Goal: Information Seeking & Learning: Learn about a topic

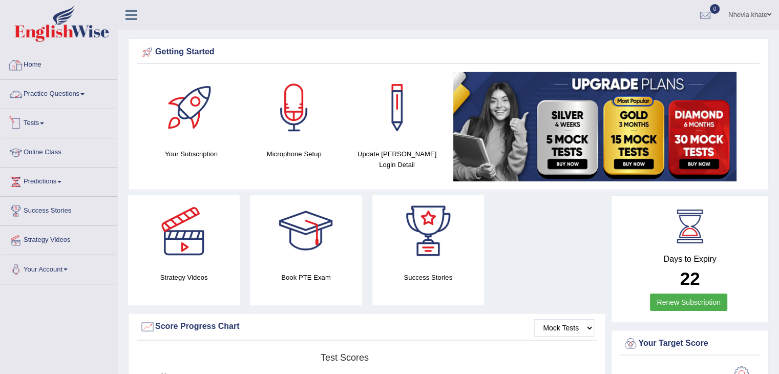
click at [102, 95] on link "Practice Questions" at bounding box center [59, 93] width 117 height 26
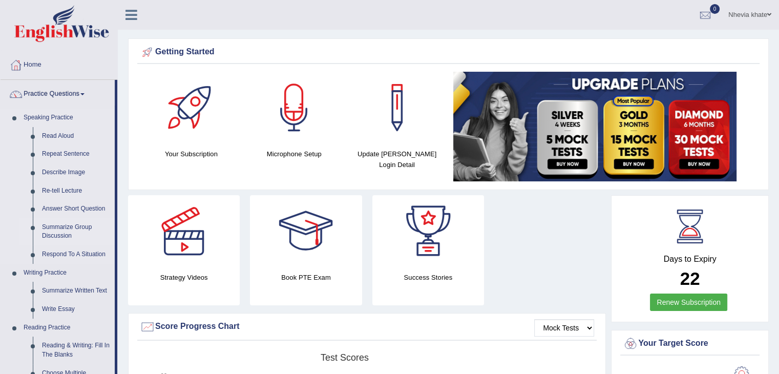
scroll to position [25, 0]
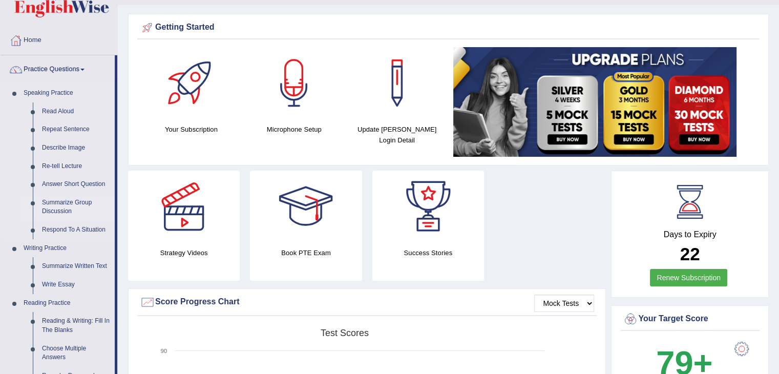
click at [73, 205] on link "Summarize Group Discussion" at bounding box center [75, 207] width 77 height 27
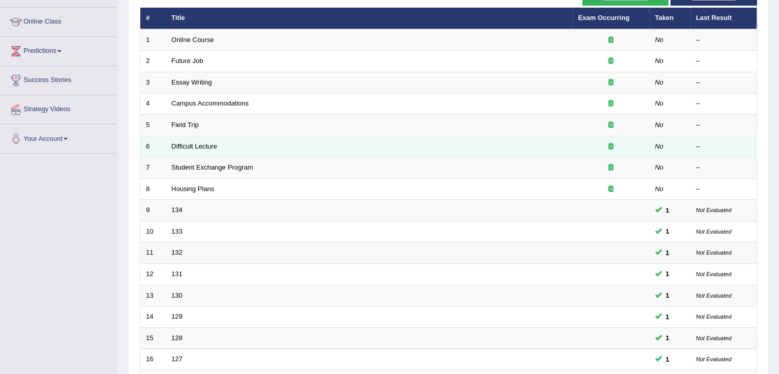
scroll to position [131, 0]
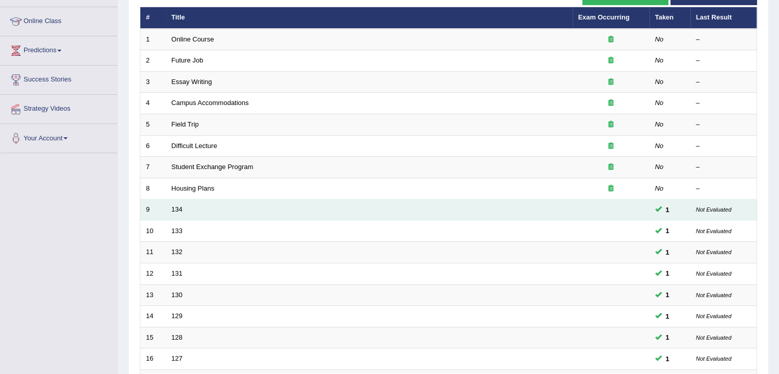
click at [551, 216] on td "134" at bounding box center [369, 210] width 407 height 22
click at [721, 207] on small "Not Evaluated" at bounding box center [713, 209] width 35 height 6
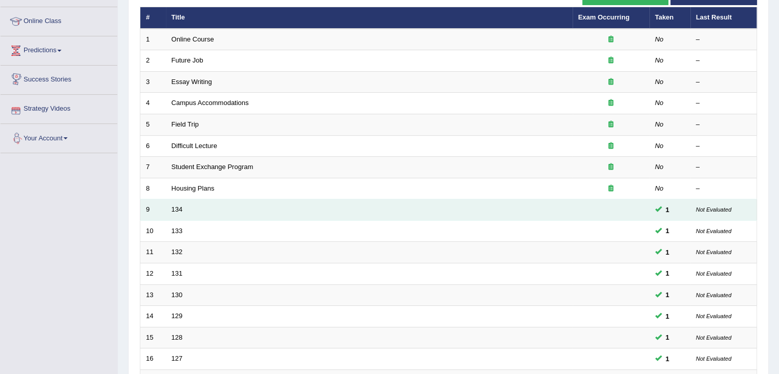
click at [342, 210] on td "134" at bounding box center [369, 210] width 407 height 22
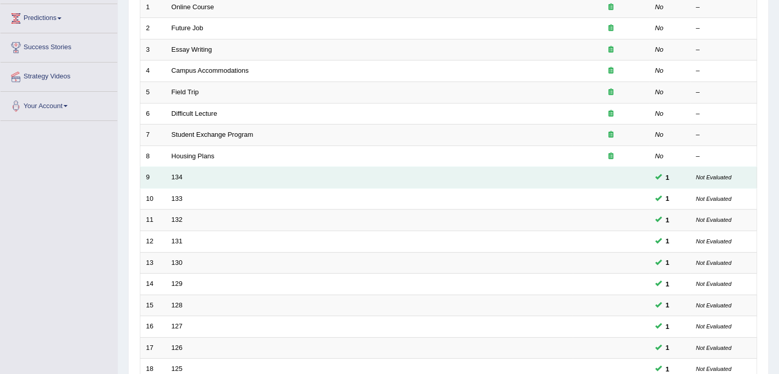
scroll to position [301, 0]
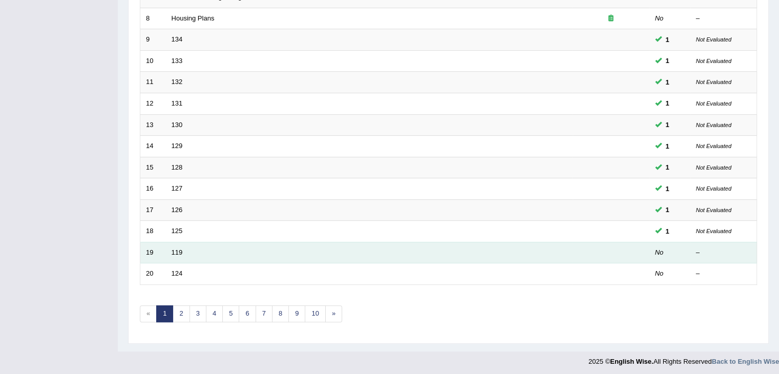
click at [246, 255] on td "119" at bounding box center [369, 253] width 407 height 22
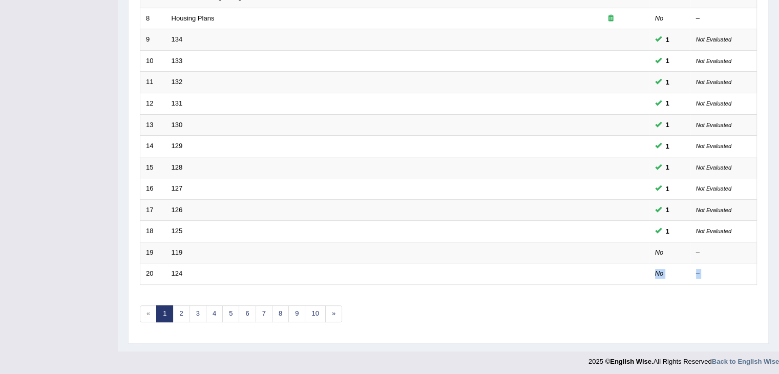
click at [253, 282] on div "Showing 1-20 of 202 items. # Title Exam Occurring Taken Last Result 1 Online Co…" at bounding box center [448, 69] width 617 height 531
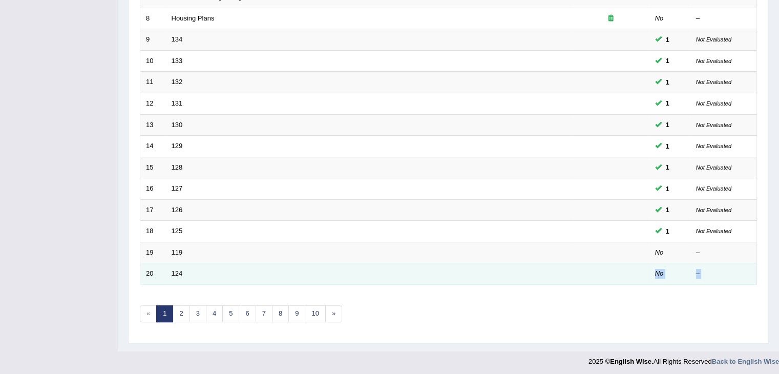
click at [251, 279] on td "124" at bounding box center [369, 274] width 407 height 22
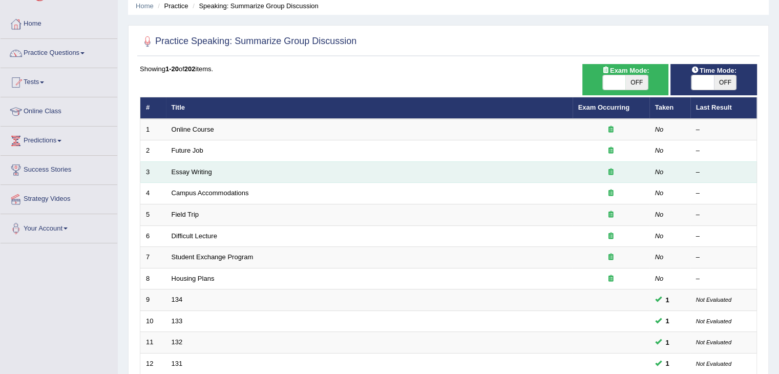
scroll to position [0, 0]
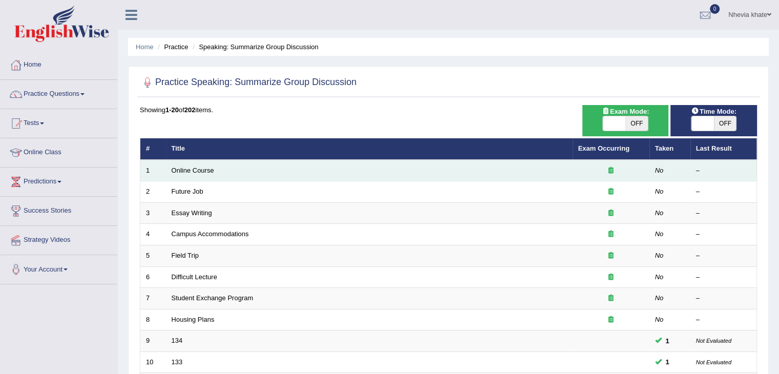
click at [323, 169] on td "Online Course" at bounding box center [369, 171] width 407 height 22
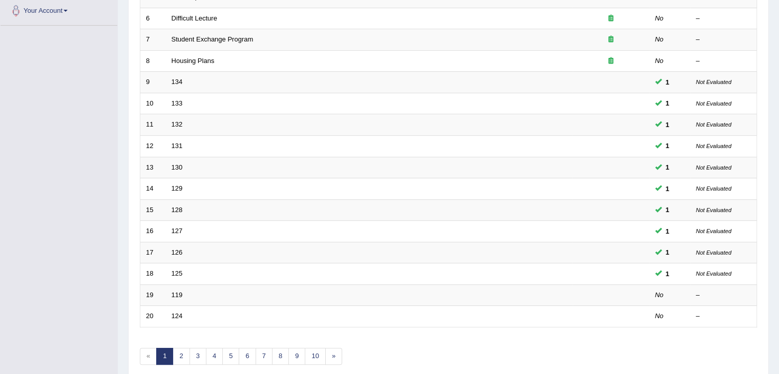
scroll to position [301, 0]
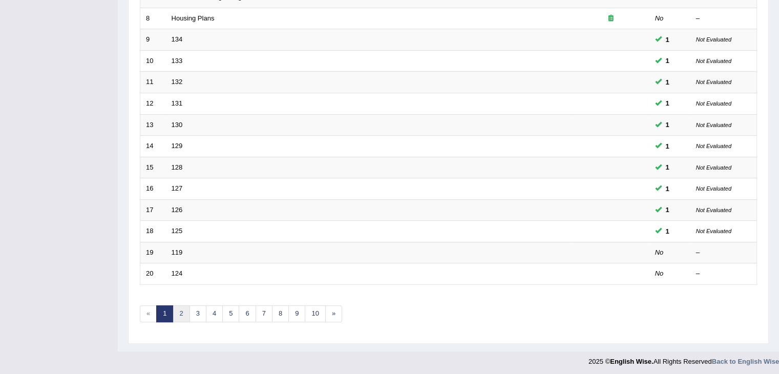
click at [180, 310] on link "2" at bounding box center [181, 313] width 17 height 17
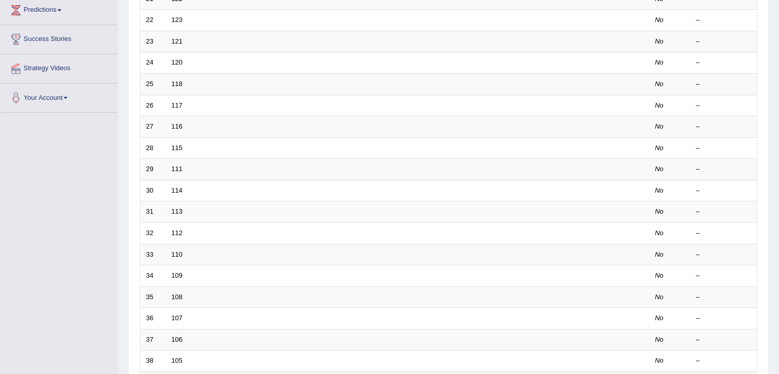
scroll to position [301, 0]
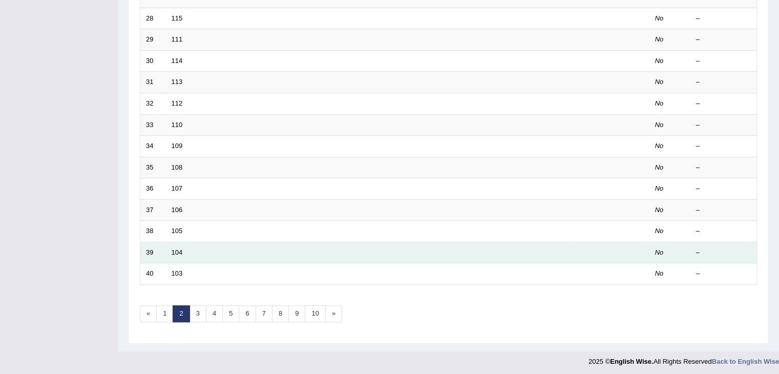
click at [259, 242] on td "104" at bounding box center [369, 253] width 407 height 22
click at [262, 247] on td "104" at bounding box center [369, 253] width 407 height 22
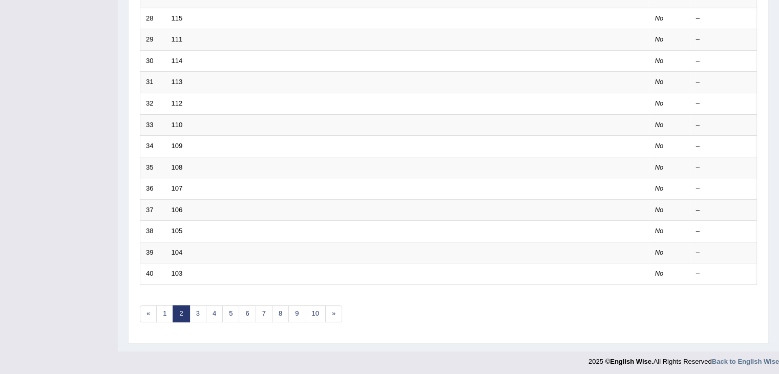
click at [200, 319] on div "Showing 21-40 of 202 items. # Title Exam Occurring Taken Last Result 21 122 No …" at bounding box center [448, 69] width 617 height 531
click at [197, 314] on link "3" at bounding box center [198, 313] width 17 height 17
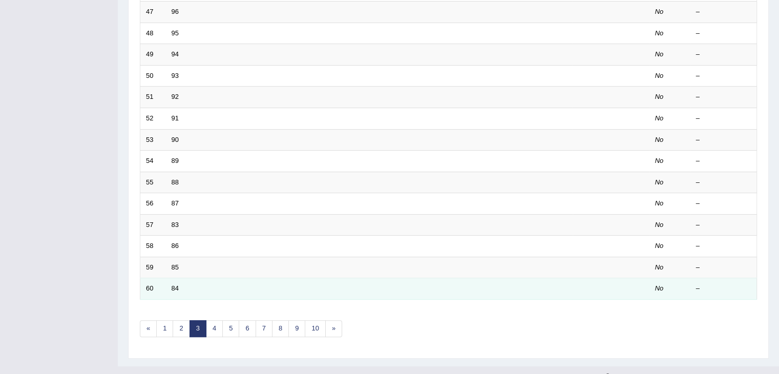
scroll to position [301, 0]
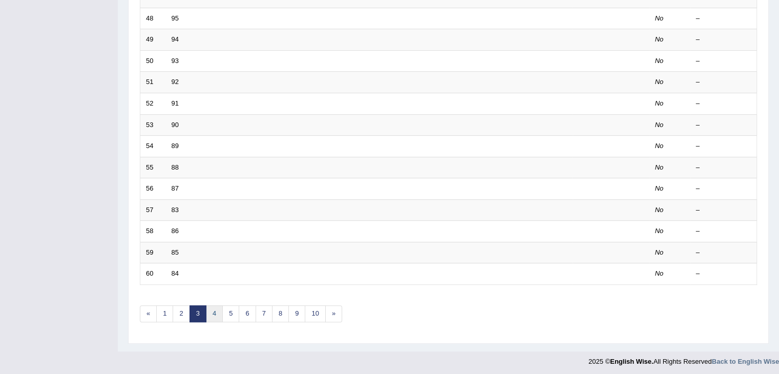
click at [209, 314] on link "4" at bounding box center [214, 313] width 17 height 17
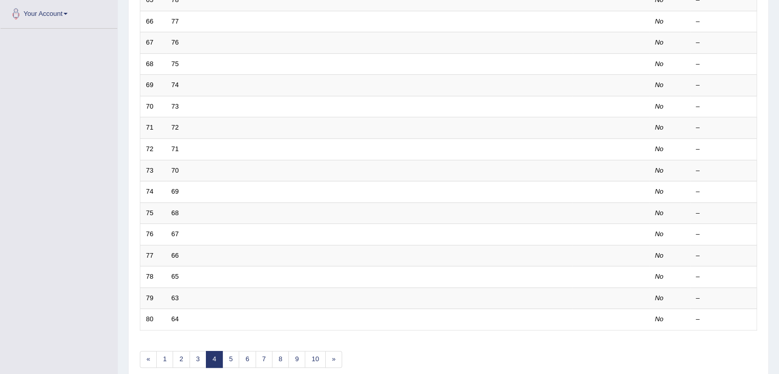
scroll to position [256, 0]
click at [147, 359] on link "«" at bounding box center [148, 358] width 17 height 17
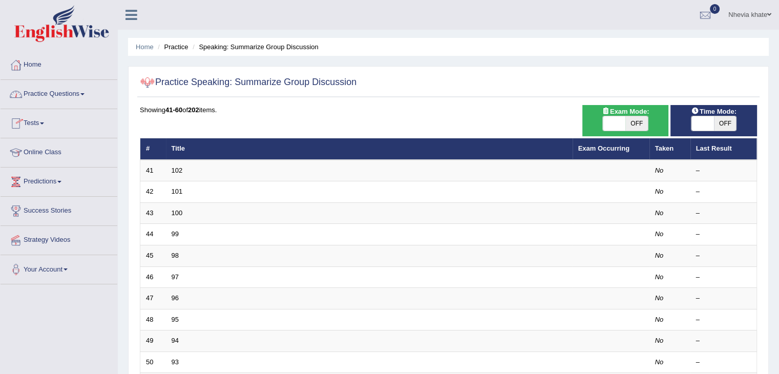
click at [72, 96] on link "Practice Questions" at bounding box center [59, 93] width 117 height 26
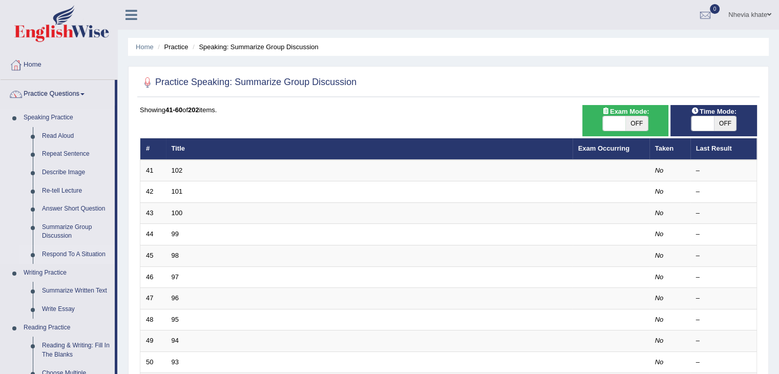
click at [60, 252] on link "Respond To A Situation" at bounding box center [75, 254] width 77 height 18
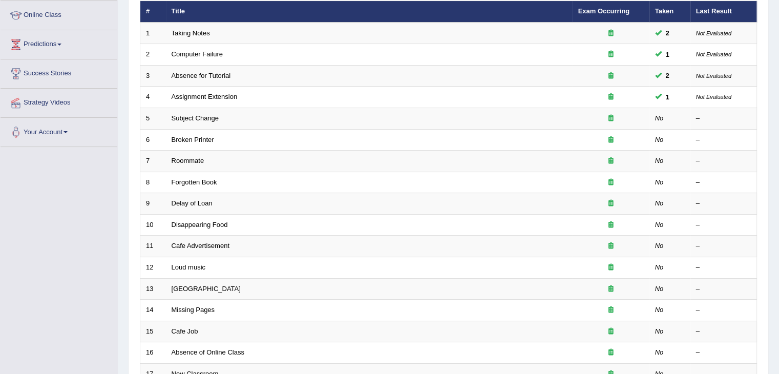
scroll to position [102, 0]
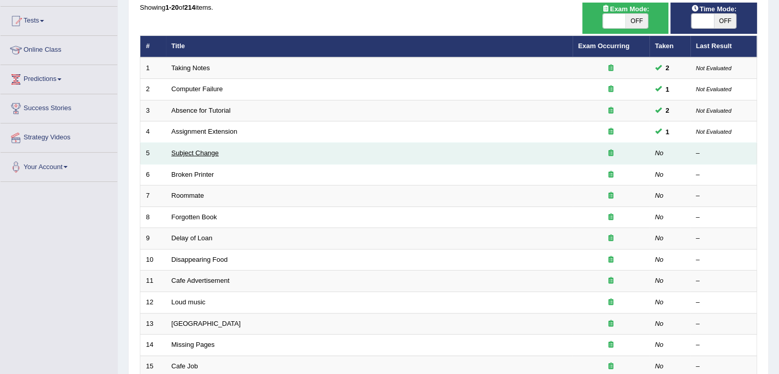
click at [186, 149] on link "Subject Change" at bounding box center [196, 153] width 48 height 8
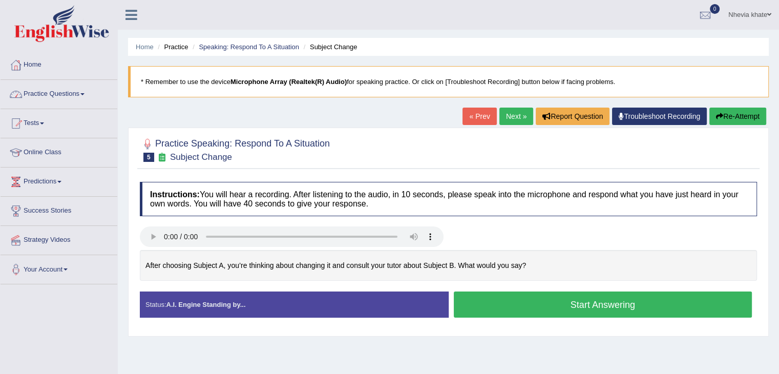
click at [63, 90] on link "Practice Questions" at bounding box center [59, 93] width 117 height 26
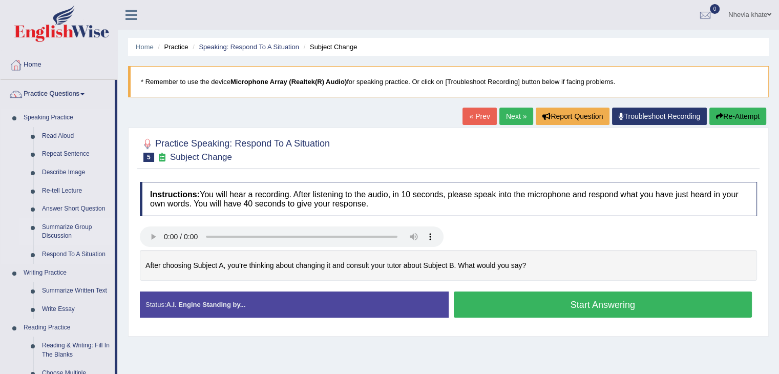
click at [76, 226] on link "Summarize Group Discussion" at bounding box center [75, 231] width 77 height 27
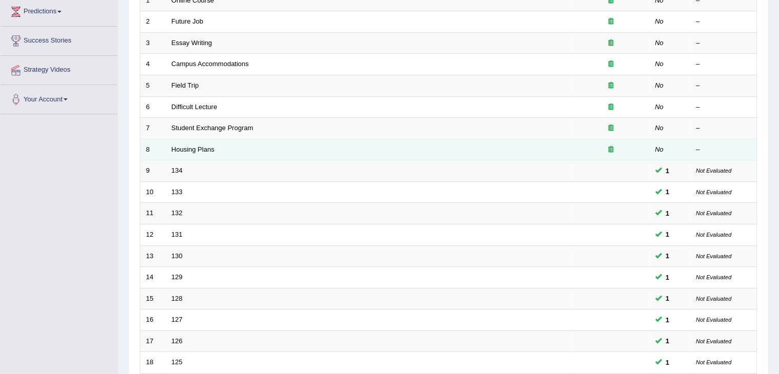
scroll to position [154, 0]
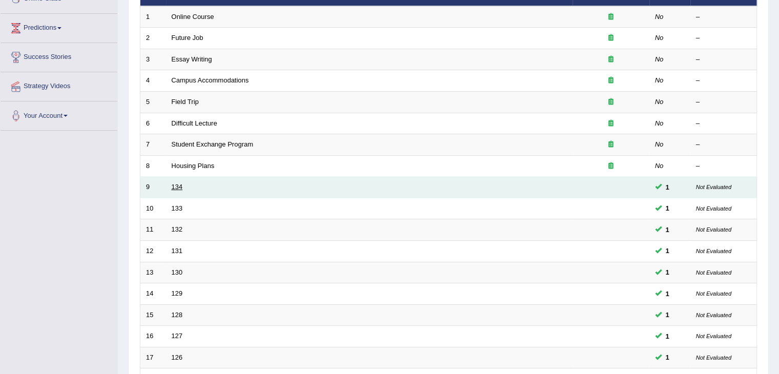
click at [175, 183] on link "134" at bounding box center [177, 187] width 11 height 8
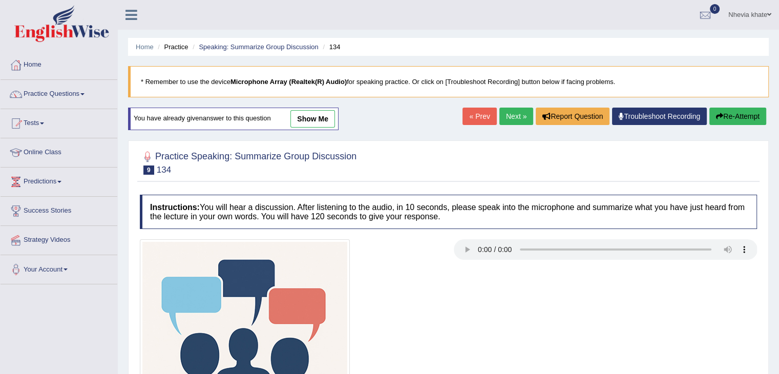
click at [314, 115] on link "show me" at bounding box center [312, 118] width 45 height 17
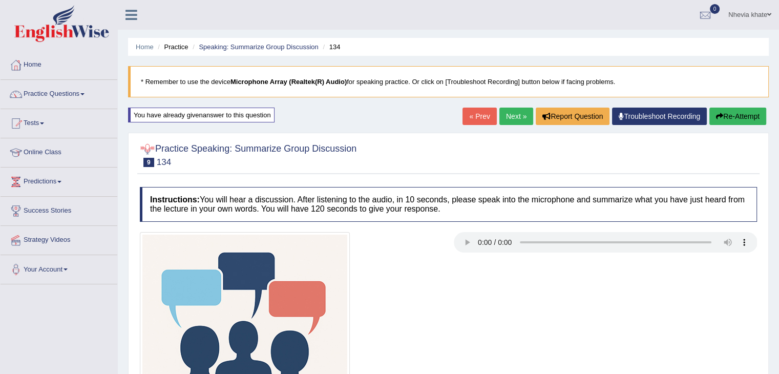
click at [508, 119] on link "Next »" at bounding box center [516, 116] width 34 height 17
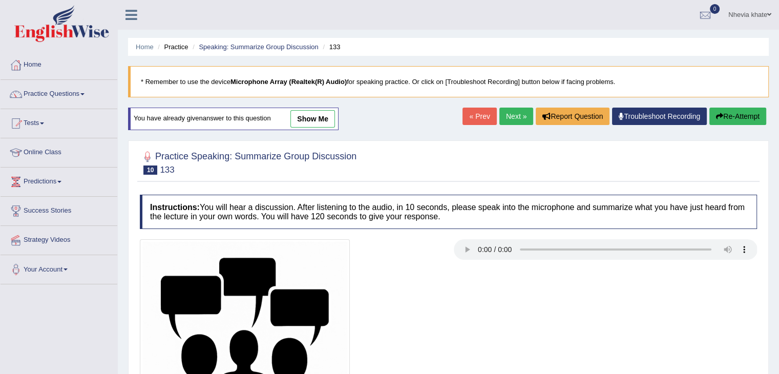
drag, startPoint x: 328, startPoint y: 113, endPoint x: 359, endPoint y: 205, distance: 97.2
click at [328, 112] on link "show me" at bounding box center [312, 118] width 45 height 17
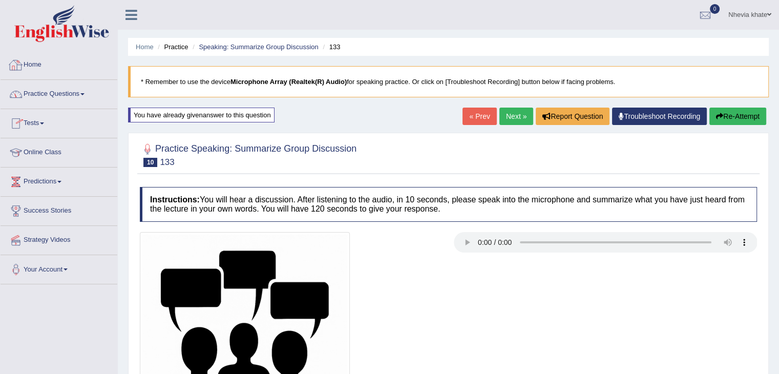
click at [29, 68] on link "Home" at bounding box center [59, 64] width 117 height 26
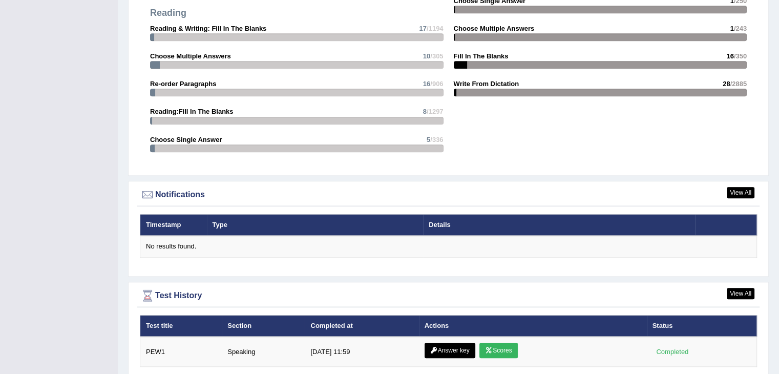
scroll to position [1112, 0]
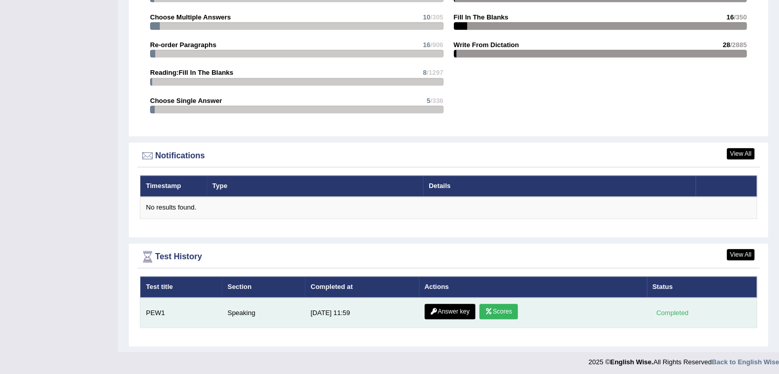
click at [504, 304] on link "Scores" at bounding box center [499, 311] width 38 height 15
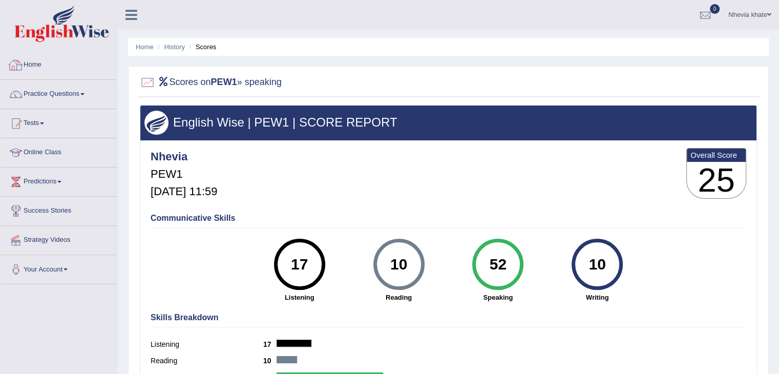
click at [50, 93] on link "Practice Questions" at bounding box center [59, 93] width 117 height 26
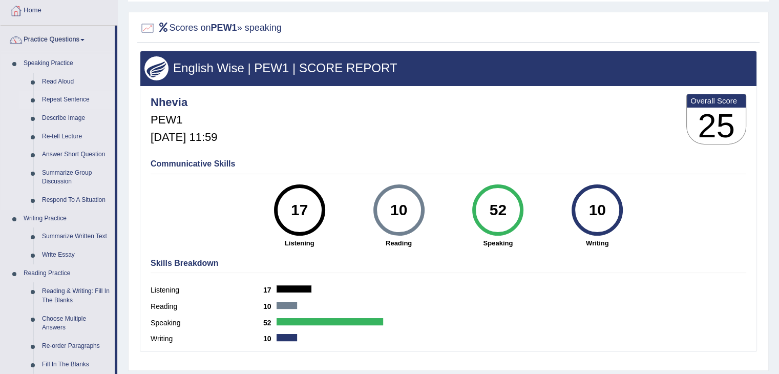
scroll to position [154, 0]
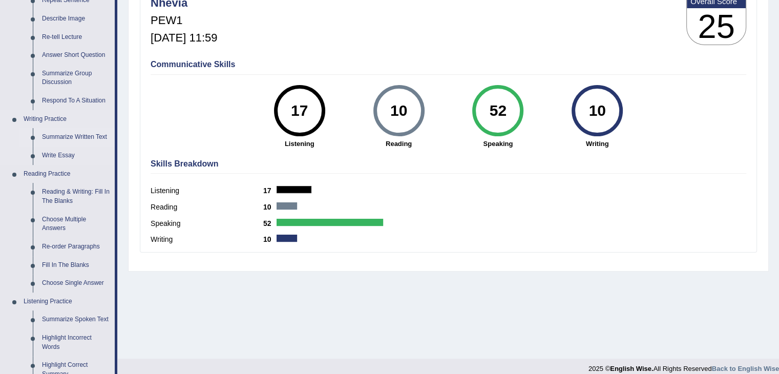
click at [86, 139] on link "Summarize Written Text" at bounding box center [75, 137] width 77 height 18
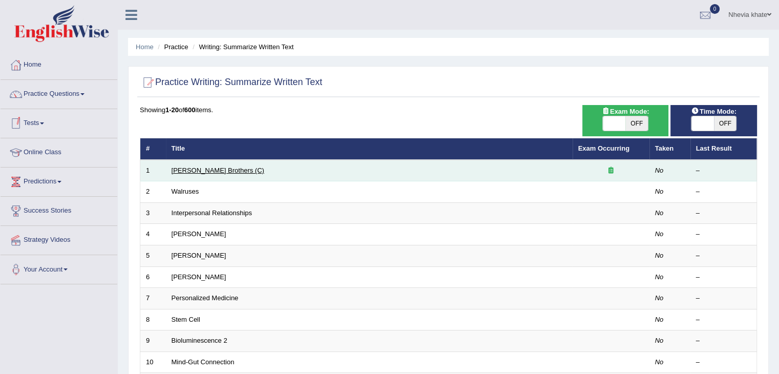
click at [197, 171] on link "[PERSON_NAME] Brothers (C)" at bounding box center [218, 170] width 93 height 8
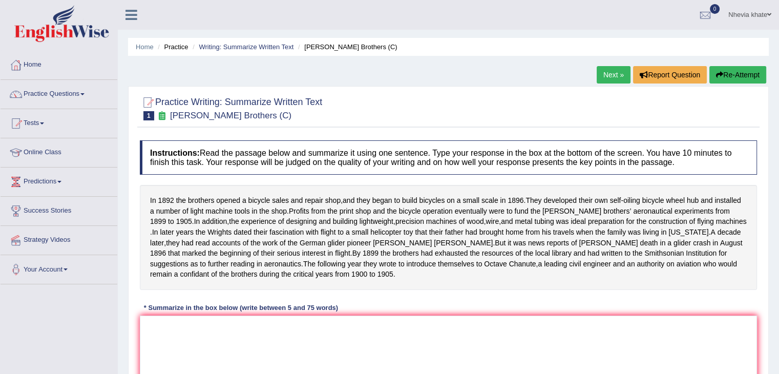
scroll to position [164, 0]
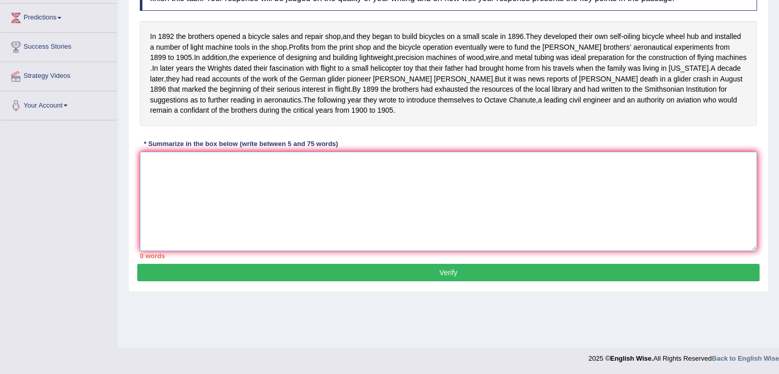
click at [275, 183] on textarea at bounding box center [448, 201] width 617 height 99
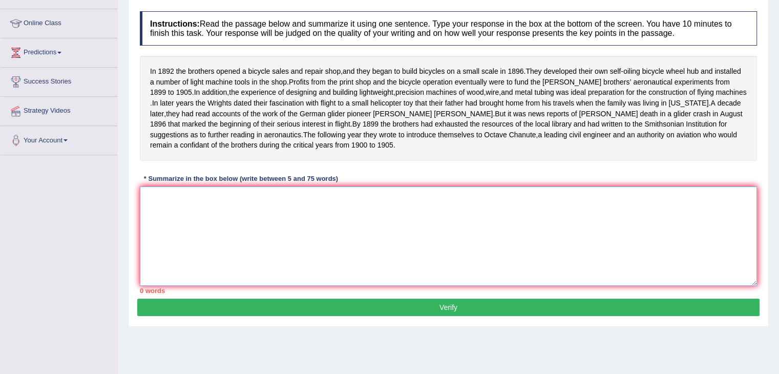
scroll to position [127, 0]
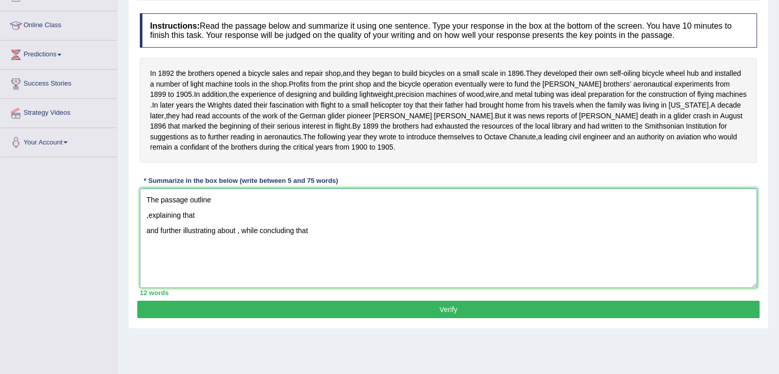
click at [215, 210] on textarea "The passage outline ,explaining that and further illustrating about , while con…" at bounding box center [448, 238] width 617 height 99
type textarea "The passage outline by opening a bicycle sale in repair in 1892 and be ,explain…"
click at [173, 318] on button "Verify" at bounding box center [448, 309] width 622 height 17
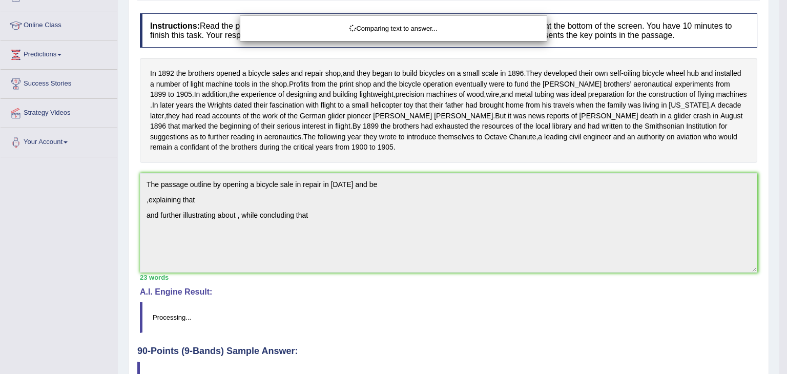
click at [173, 323] on div "Comparing text to answer..." at bounding box center [393, 187] width 787 height 374
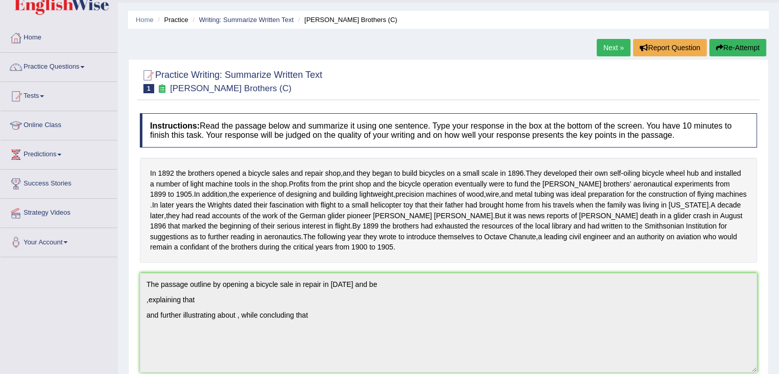
scroll to position [25, 0]
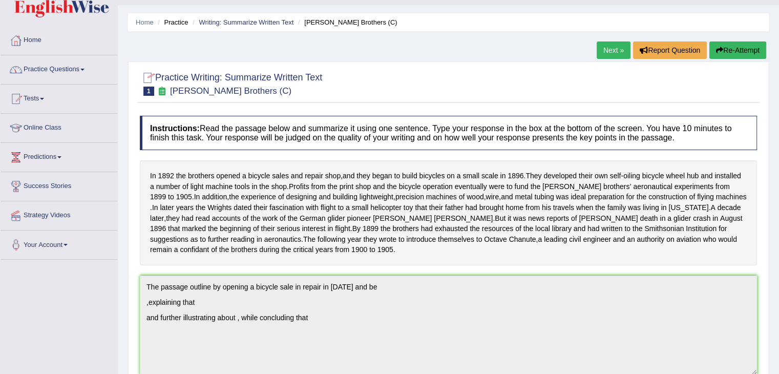
click at [726, 44] on button "Re-Attempt" at bounding box center [738, 49] width 57 height 17
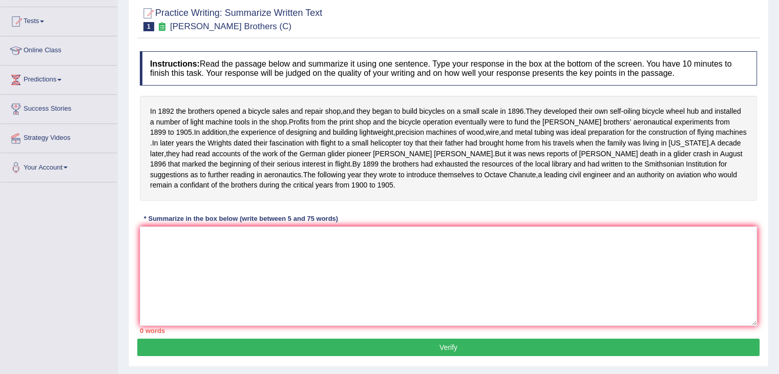
scroll to position [102, 0]
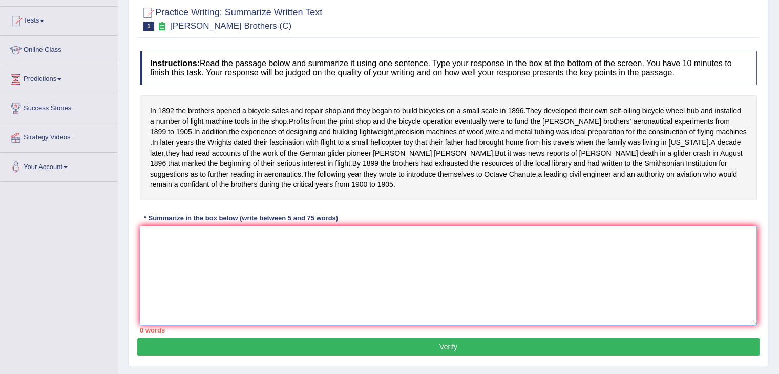
click at [264, 275] on textarea at bounding box center [448, 275] width 617 height 99
type textarea "t"
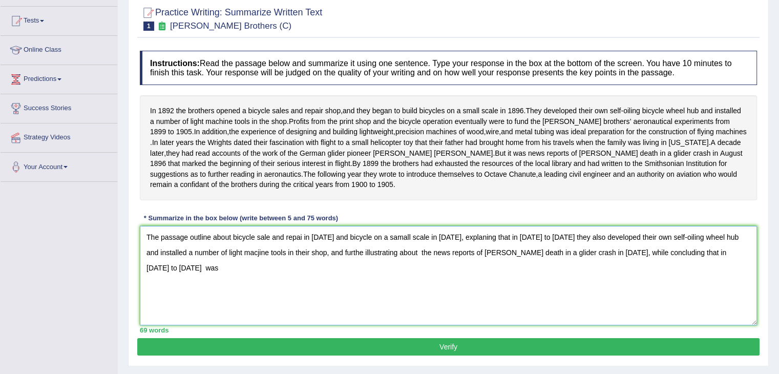
click at [683, 261] on textarea "The passage outline about bicycle sale and repai in 1892 and bicycle on a samal…" at bounding box center [448, 275] width 617 height 99
click at [695, 264] on textarea "The passage outline about bicycle sale and repai in 1892 and bicycle on a samal…" at bounding box center [448, 275] width 617 height 99
click at [698, 263] on textarea "The passage outline about bicycle sale and repai in 1892 and bicycle on a samal…" at bounding box center [448, 275] width 617 height 99
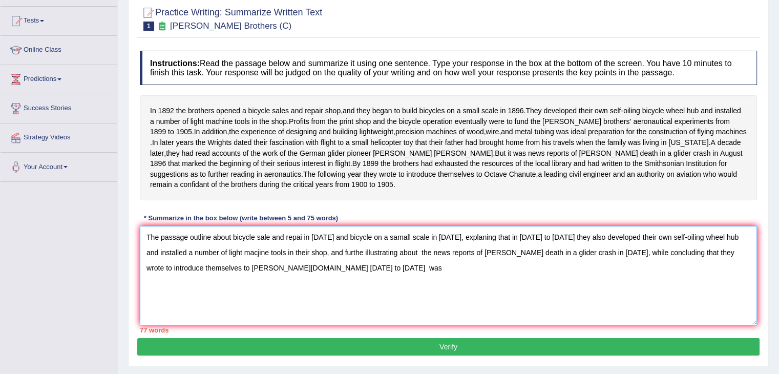
click at [434, 282] on textarea "The passage outline about bicycle sale and repai in 1892 and bicycle on a samal…" at bounding box center [448, 275] width 617 height 99
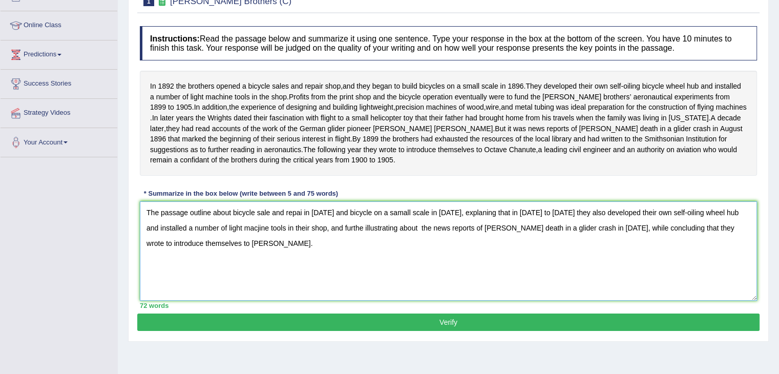
scroll to position [164, 0]
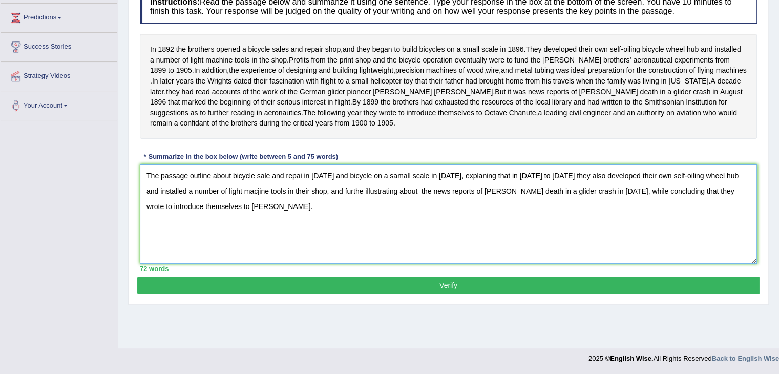
type textarea "The passage outline about bicycle sale and repai in 1892 and bicycle on a samal…"
click at [400, 288] on button "Verify" at bounding box center [448, 285] width 622 height 17
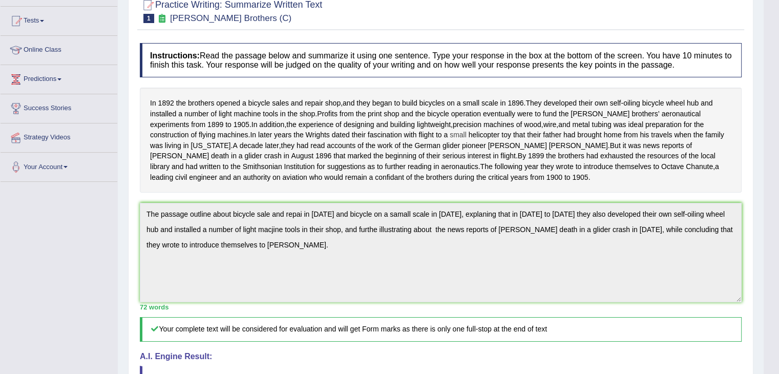
scroll to position [0, 0]
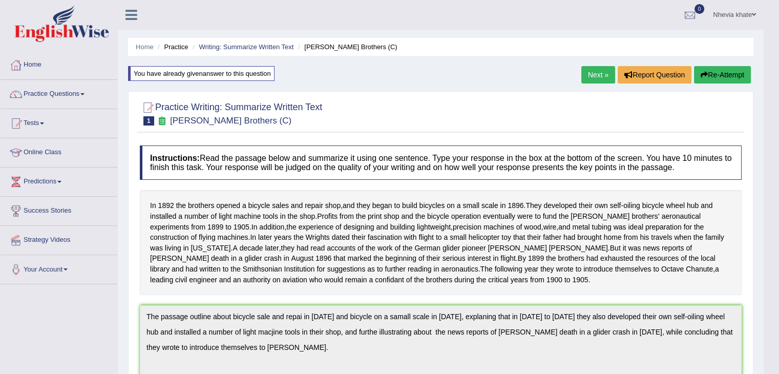
click at [589, 73] on link "Next »" at bounding box center [598, 74] width 34 height 17
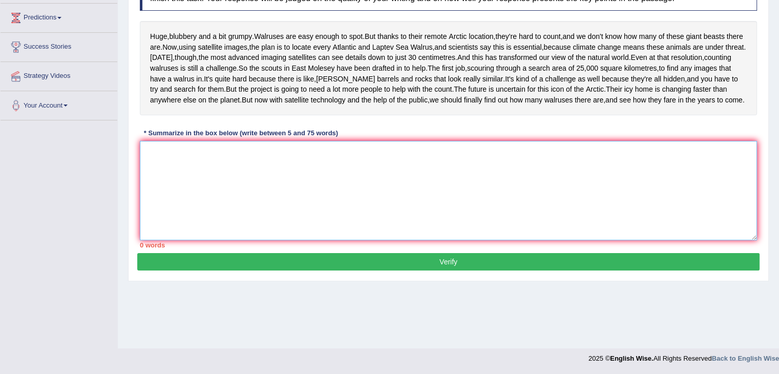
click at [197, 221] on textarea at bounding box center [448, 190] width 617 height 99
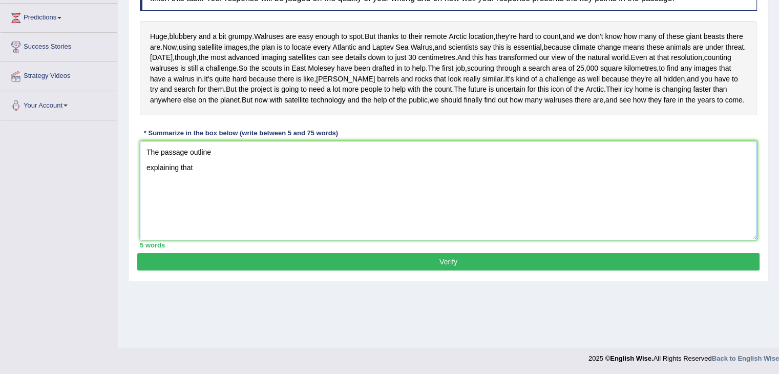
click at [147, 225] on textarea "The passage outline explaining that" at bounding box center [448, 190] width 617 height 99
click at [198, 227] on textarea "The passage outline , explaining that" at bounding box center [448, 190] width 617 height 99
click at [575, 238] on textarea "The passage outline , explaining that and further illistrating that" at bounding box center [448, 190] width 617 height 99
click at [230, 197] on textarea "The passage outline , explaining that and further illistrating that , while con…" at bounding box center [448, 190] width 617 height 99
click at [211, 222] on textarea "The passage outline about huge, bluberry and bit grumpy , explaining that and f…" at bounding box center [448, 190] width 617 height 99
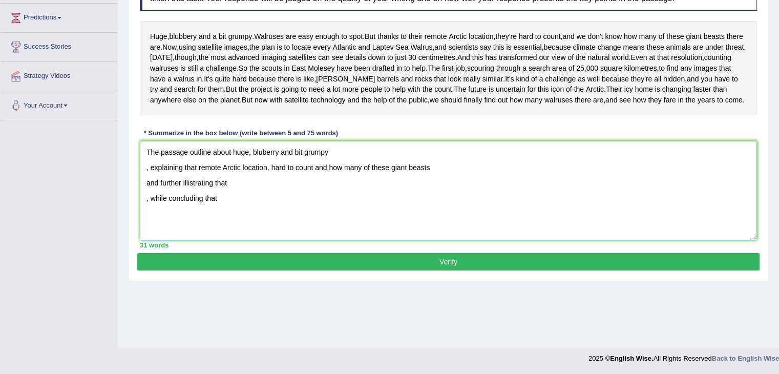
click at [249, 240] on textarea "The passage outline about huge, bluberry and bit grumpy , explaining that remot…" at bounding box center [448, 190] width 617 height 99
click at [244, 232] on textarea "The passage outline about huge, bluberry and bit grumpy , explaining that remot…" at bounding box center [448, 190] width 617 height 99
click at [249, 240] on textarea "The passage outline about huge, bluberry and bit grumpy , explaining that remot…" at bounding box center [448, 190] width 617 height 99
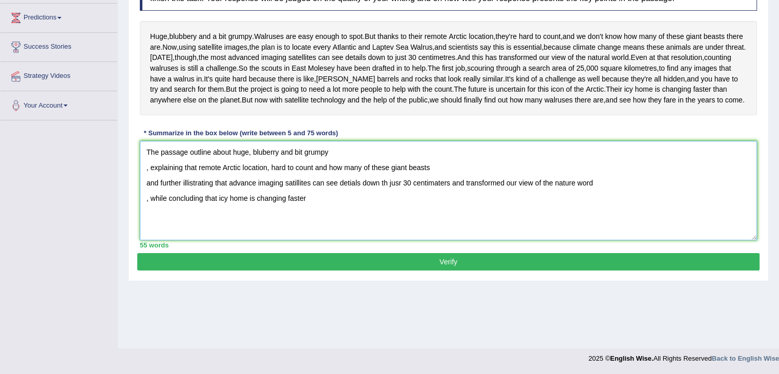
click at [255, 240] on textarea "The passage outline about huge, bluberry and bit grumpy , explaining that remot…" at bounding box center [448, 190] width 617 height 99
click at [148, 240] on textarea "The passage outline about huge, bluberry and bit grumpy , explaining that remot…" at bounding box center [448, 190] width 617 height 99
click at [146, 240] on textarea "The passage outline about huge, bluberry and bit grumpy , explaining that remot…" at bounding box center [448, 190] width 617 height 99
click at [144, 240] on textarea "The passage outline about huge, bluberry and bit grumpy , explaining that remot…" at bounding box center [448, 190] width 617 height 99
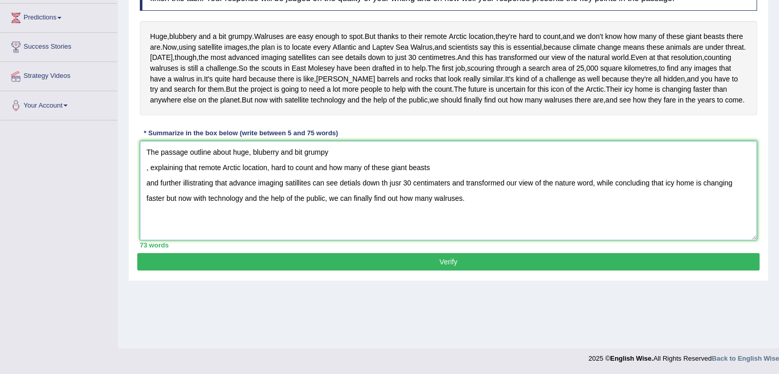
click at [145, 232] on textarea "The passage outline about huge, bluberry and bit grumpy , explaining that remot…" at bounding box center [448, 190] width 617 height 99
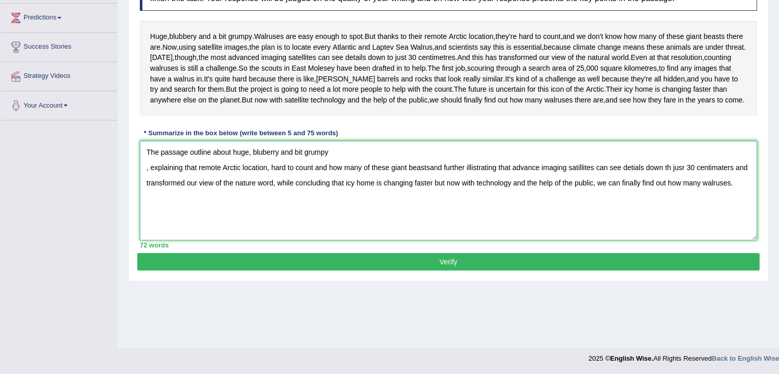
click at [143, 219] on textarea "The passage outline about huge, bluberry and bit grumpy , explaining that remot…" at bounding box center [448, 190] width 617 height 99
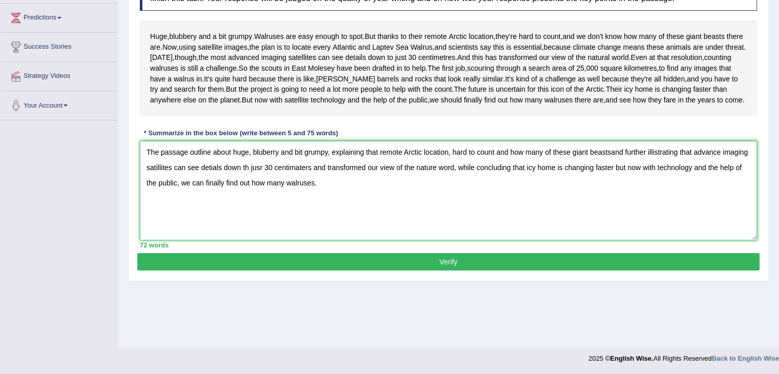
type textarea "The passage outline about huge, bluberry and bit grumpy, explaining that remote…"
click at [394, 270] on button "Verify" at bounding box center [448, 261] width 622 height 17
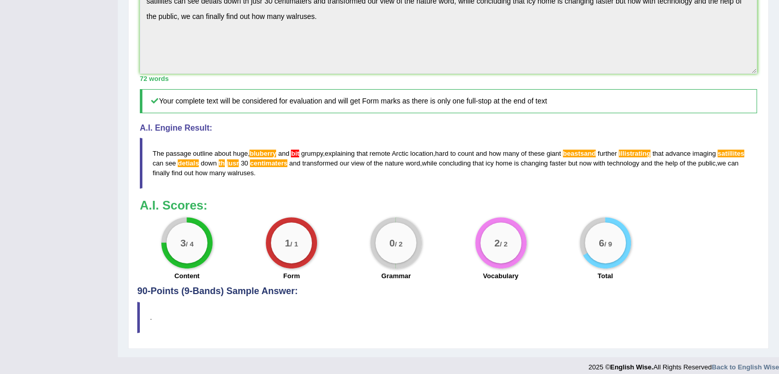
scroll to position [322, 0]
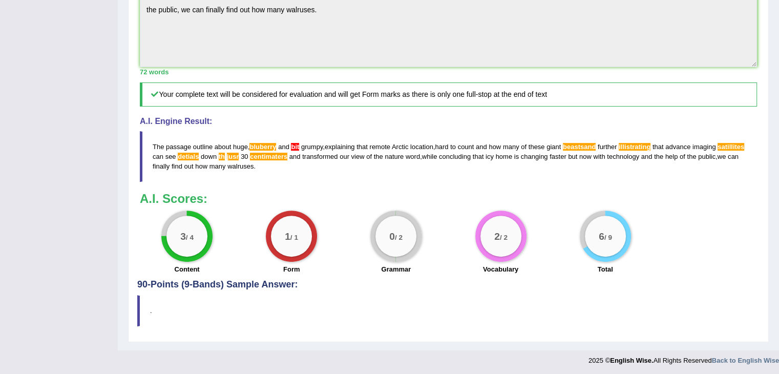
drag, startPoint x: 303, startPoint y: 215, endPoint x: 206, endPoint y: 216, distance: 97.4
click at [210, 182] on blockquote "The passage outline about huge , bluberry and bit grumpy , explaining that remo…" at bounding box center [448, 156] width 617 height 51
click at [170, 170] on span "finally" at bounding box center [161, 166] width 17 height 8
drag, startPoint x: 203, startPoint y: 207, endPoint x: 248, endPoint y: 171, distance: 57.9
click at [209, 182] on blockquote "The passage outline about huge , bluberry and bit grumpy , explaining that remo…" at bounding box center [448, 156] width 617 height 51
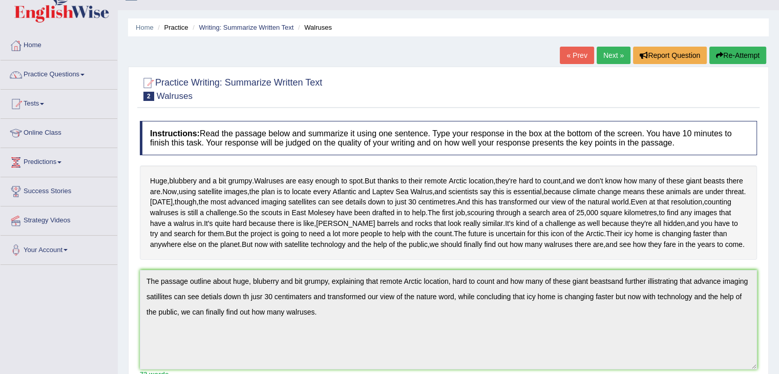
scroll to position [0, 0]
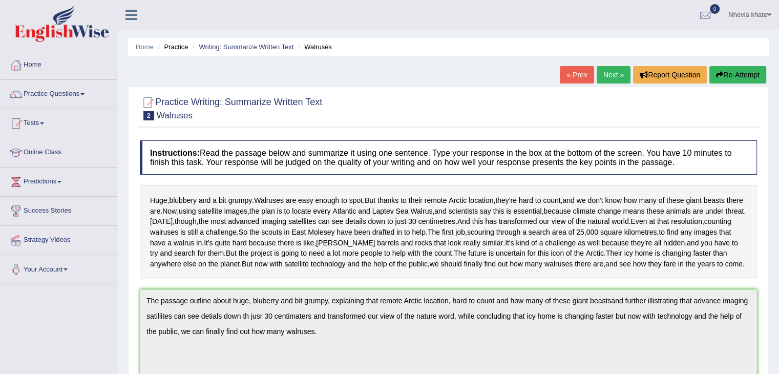
click at [611, 72] on link "Next »" at bounding box center [614, 74] width 34 height 17
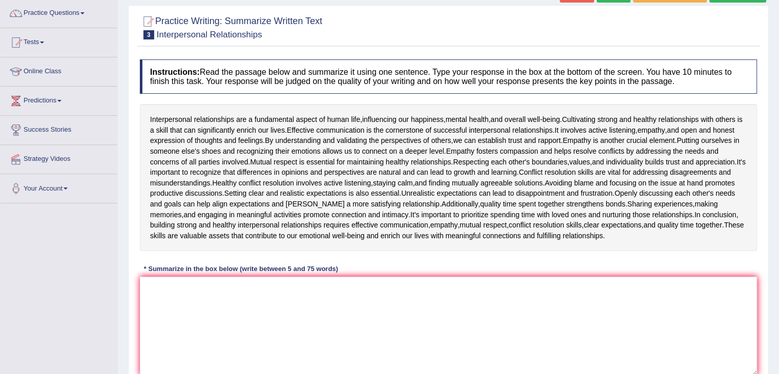
scroll to position [164, 0]
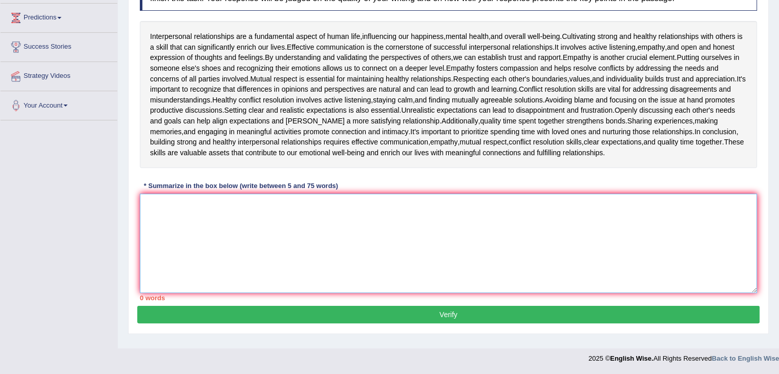
click at [289, 227] on textarea at bounding box center [448, 243] width 617 height 99
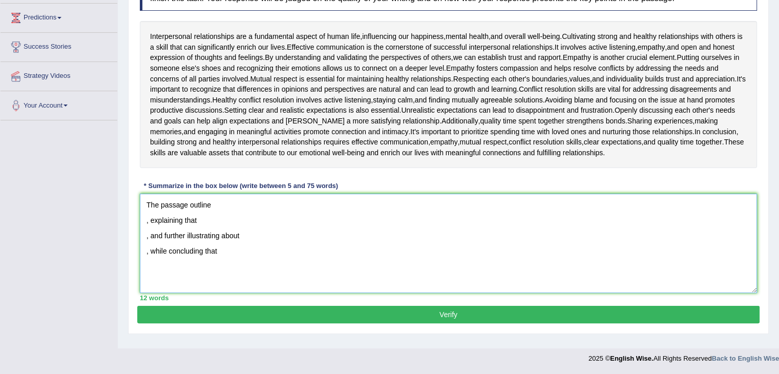
click at [225, 207] on textarea "The passage outline , explaining that , and further illustrating about , while …" at bounding box center [448, 243] width 617 height 99
click at [208, 218] on textarea "The passage outline about interpersonal relationshipa are a fundamental aspect …" at bounding box center [448, 243] width 617 height 99
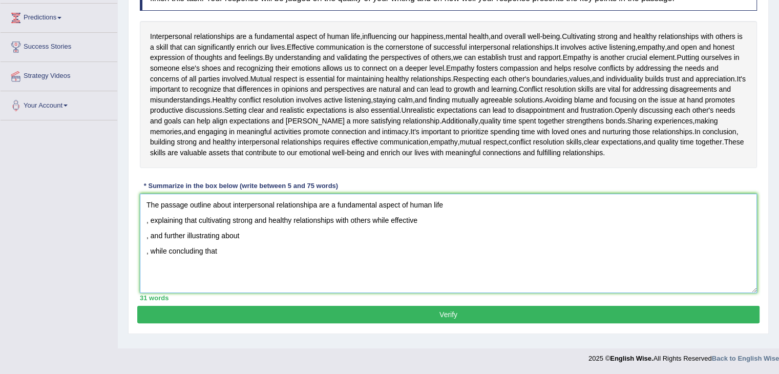
click at [371, 220] on textarea "The passage outline about interpersonal relationshipa are a fundamental aspect …" at bounding box center [448, 243] width 617 height 99
click at [462, 216] on textarea "The passage outline about interpersonal relationshipa are a fundamental aspect …" at bounding box center [448, 243] width 617 height 99
click at [256, 230] on textarea "The passage outline about interpersonal relationshipa are a fundamental aspect …" at bounding box center [448, 243] width 617 height 99
click at [232, 248] on textarea "The passage outline about interpersonal relationshipa are a fundamental aspect …" at bounding box center [448, 243] width 617 height 99
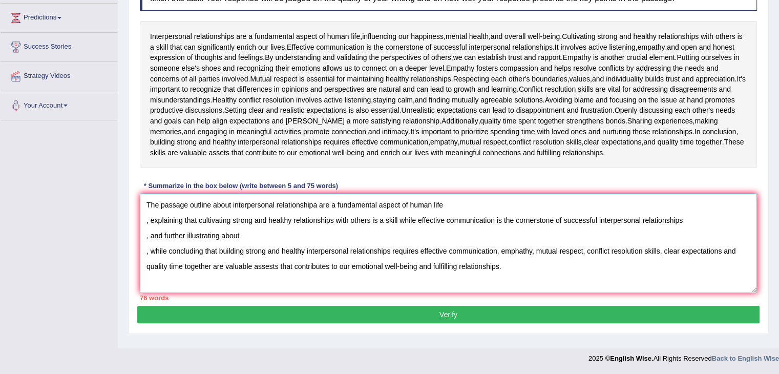
drag, startPoint x: 691, startPoint y: 216, endPoint x: 199, endPoint y: 222, distance: 492.4
click at [198, 221] on textarea "The passage outline about interpersonal relationshipa are a fundamental aspect …" at bounding box center [448, 243] width 617 height 99
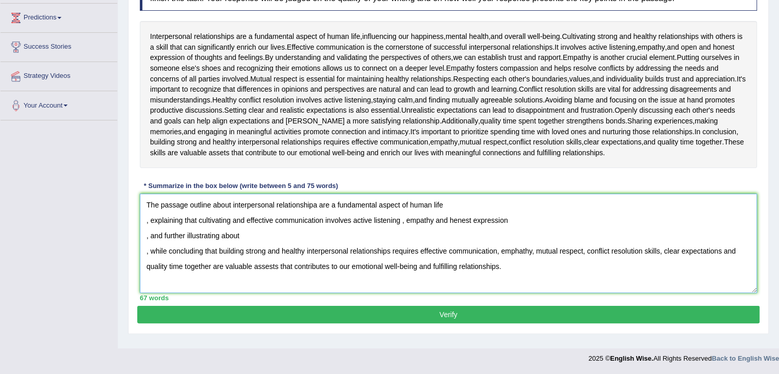
click at [250, 243] on textarea "The passage outline about interpersonal relationshipa are a fundamental aspect …" at bounding box center [448, 243] width 617 height 99
click at [249, 237] on textarea "The passage outline about interpersonal relationshipa are a fundamental aspect …" at bounding box center [448, 243] width 617 height 99
click at [518, 247] on textarea "The passage outline about interpersonal relationshipa are a fundamental aspect …" at bounding box center [448, 243] width 617 height 99
click at [432, 221] on textarea "The passage outline about interpersonal relationshipa are a fundamental aspect …" at bounding box center [448, 243] width 617 height 99
click at [247, 237] on textarea "The passage outline about interpersonal relationshipa are a fundamental aspect …" at bounding box center [448, 243] width 617 height 99
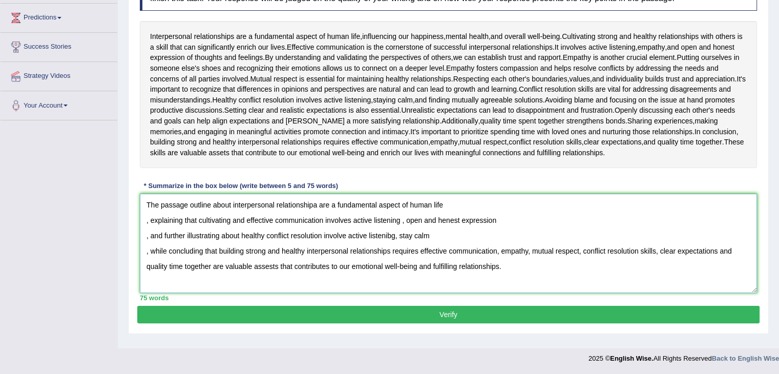
click at [400, 236] on textarea "The passage outline about interpersonal relationshipa are a fundamental aspect …" at bounding box center [448, 243] width 617 height 99
click at [383, 237] on textarea "The passage outline about interpersonal relationshipa are a fundamental aspect …" at bounding box center [448, 243] width 617 height 99
click at [146, 248] on textarea "The passage outline about interpersonal relationshipa are a fundamental aspect …" at bounding box center [448, 243] width 617 height 99
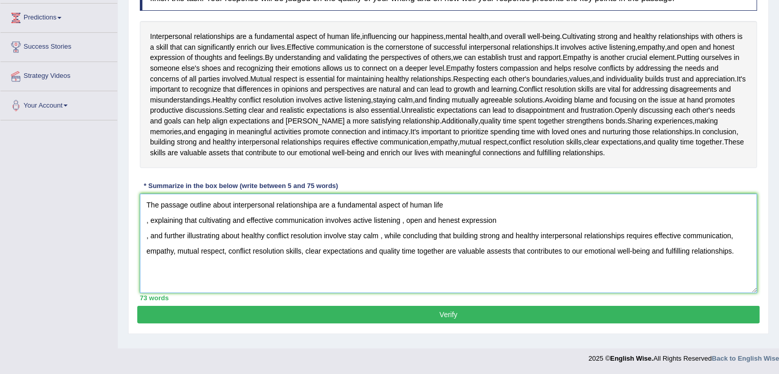
click at [145, 232] on textarea "The passage outline about interpersonal relationshipa are a fundamental aspect …" at bounding box center [448, 243] width 617 height 99
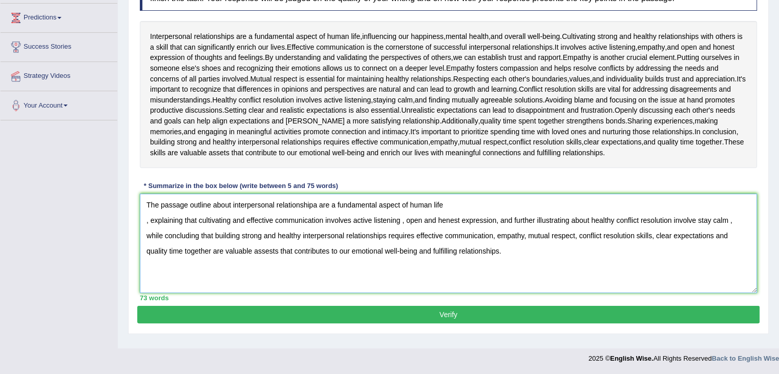
click at [144, 222] on textarea "The passage outline about interpersonal relationshipa are a fundamental aspect …" at bounding box center [448, 243] width 617 height 99
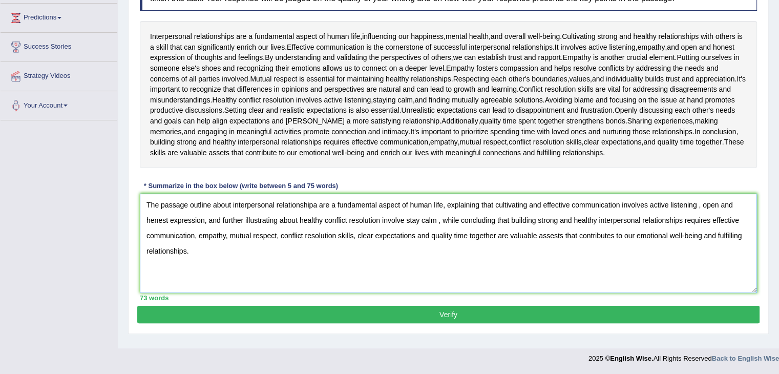
click at [318, 199] on textarea "The passage outline about interpersonal relationshipa are a fundamental aspect …" at bounding box center [448, 243] width 617 height 99
click at [703, 205] on textarea "The passage outline about interpersonal relationships are a fundamental aspect …" at bounding box center [448, 243] width 617 height 99
click at [153, 220] on textarea "The passage outline about interpersonal relationships are a fundamental aspect …" at bounding box center [448, 243] width 617 height 99
click at [441, 218] on textarea "The passage outline about interpersonal relationships are a fundamental aspect …" at bounding box center [448, 243] width 617 height 99
click at [441, 219] on textarea "The passage outline about interpersonal relationships are a fundamental aspect …" at bounding box center [448, 243] width 617 height 99
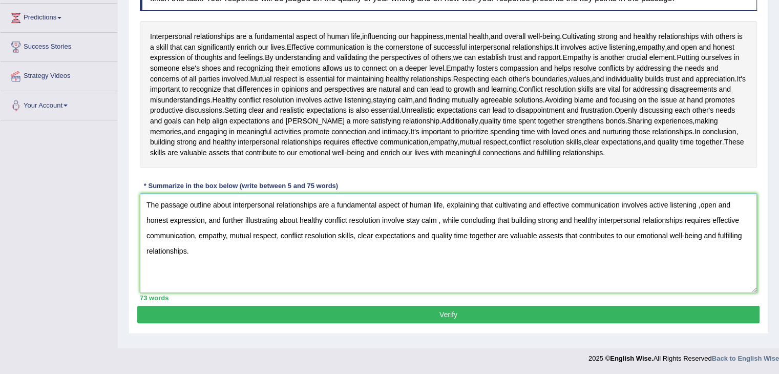
click at [439, 217] on textarea "The passage outline about interpersonal relationships are a fundamental aspect …" at bounding box center [448, 243] width 617 height 99
click at [444, 216] on textarea "The passage outline about interpersonal relationships are a fundamental aspect …" at bounding box center [448, 243] width 617 height 99
click at [281, 232] on textarea "The passage outline about interpersonal relationships are a fundamental aspect …" at bounding box center [448, 243] width 617 height 99
type textarea "The passage outline about interpersonal relationships are a fundamental aspect …"
click at [303, 308] on button "Verify" at bounding box center [448, 314] width 622 height 17
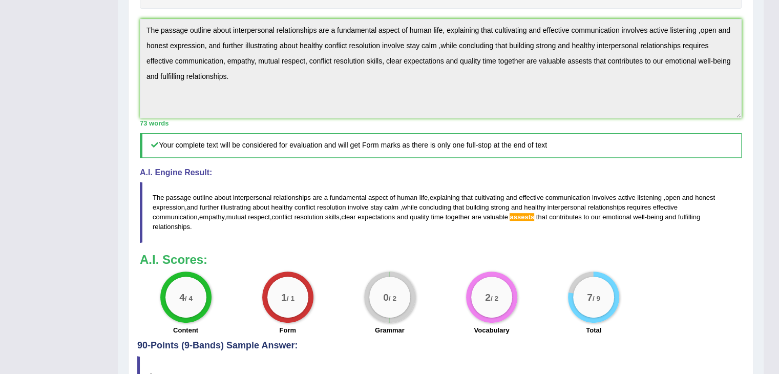
scroll to position [283, 0]
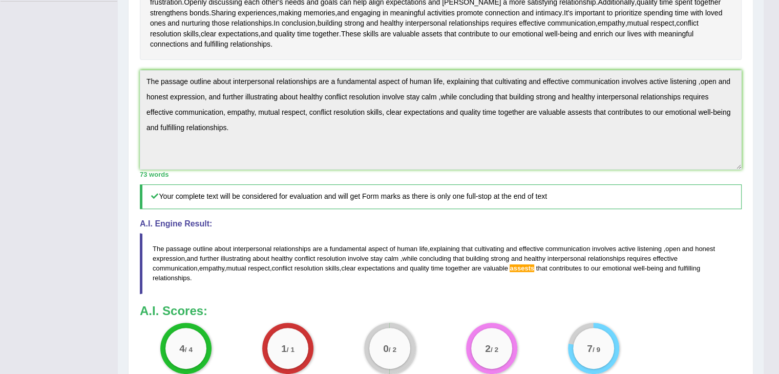
click at [195, 304] on b "A.I. Scores:" at bounding box center [174, 311] width 68 height 14
click at [226, 266] on span "mutual" at bounding box center [236, 268] width 20 height 8
click at [226, 265] on span "mutual" at bounding box center [236, 268] width 20 height 8
drag, startPoint x: 154, startPoint y: 246, endPoint x: 268, endPoint y: 229, distance: 116.1
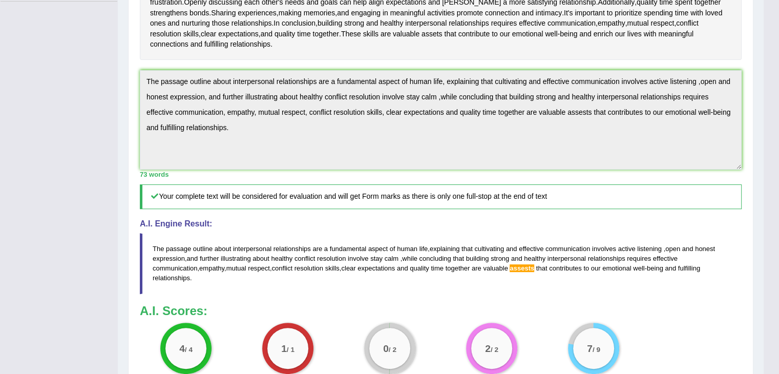
click at [255, 238] on blockquote "The passage outline about interpersonal relationships are a fundamental aspect …" at bounding box center [441, 263] width 602 height 60
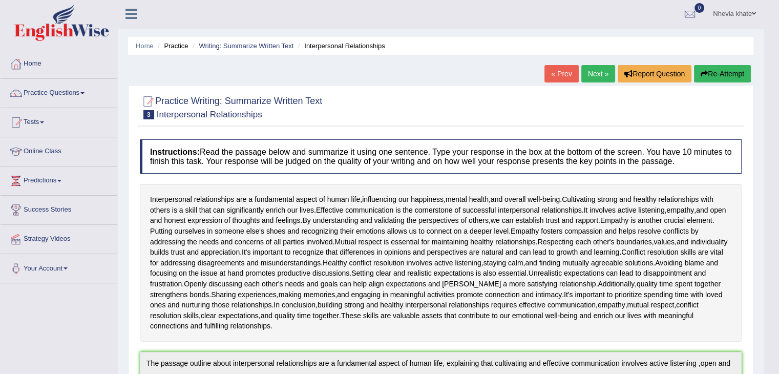
scroll to position [0, 0]
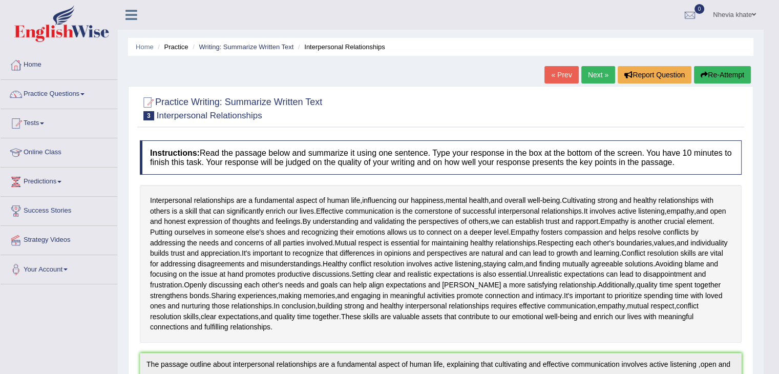
click at [558, 72] on link "« Prev" at bounding box center [562, 74] width 34 height 17
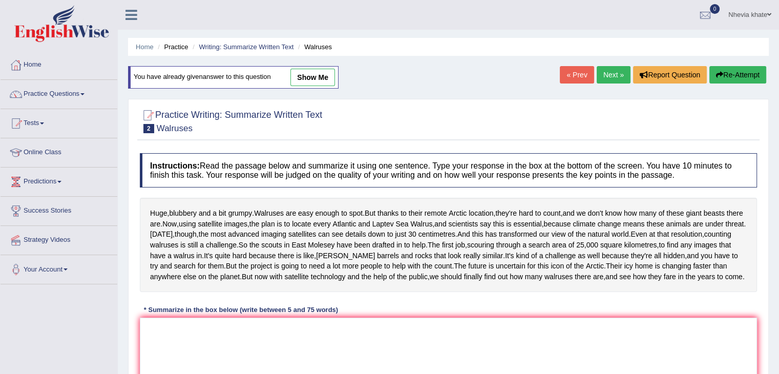
click at [320, 76] on link "show me" at bounding box center [312, 77] width 45 height 17
type textarea "The passage outline about huge, bluberry and bit grumpy, explaining that remote…"
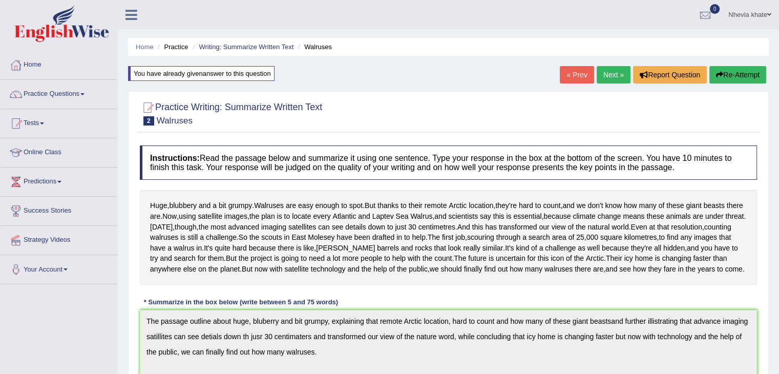
click at [573, 74] on link "« Prev" at bounding box center [577, 74] width 34 height 17
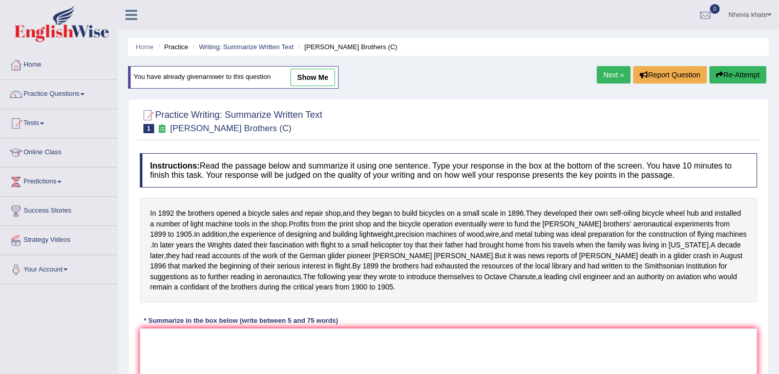
click at [319, 75] on link "show me" at bounding box center [312, 77] width 45 height 17
type textarea "The passage outline about bicycle sale and repai in 1892 and bicycle on a samal…"
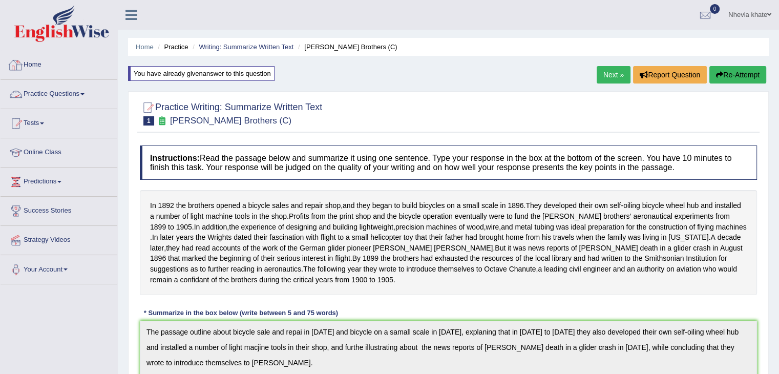
click at [85, 95] on link "Practice Questions" at bounding box center [59, 93] width 117 height 26
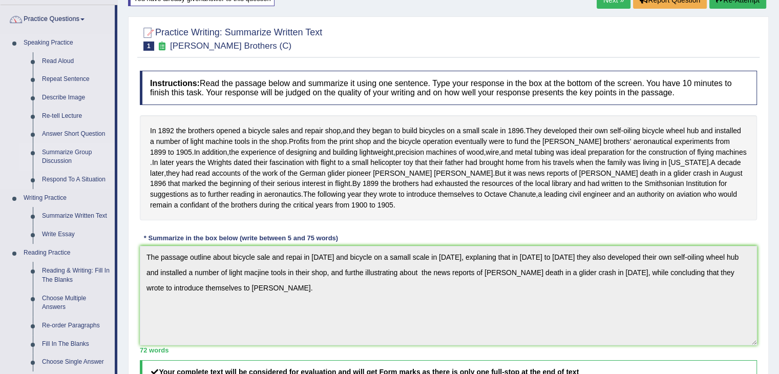
scroll to position [88, 0]
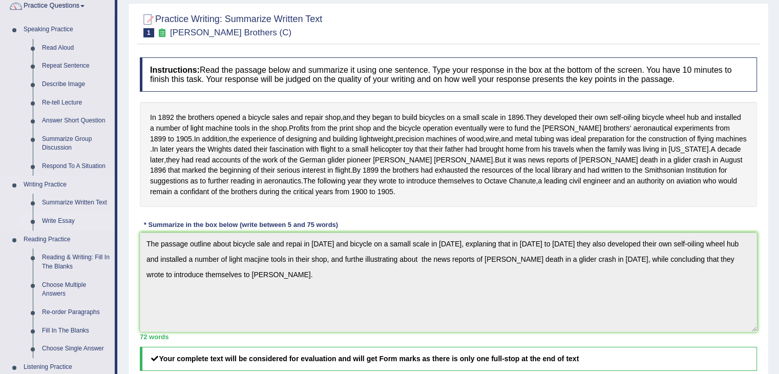
click at [60, 221] on link "Write Essay" at bounding box center [75, 221] width 77 height 18
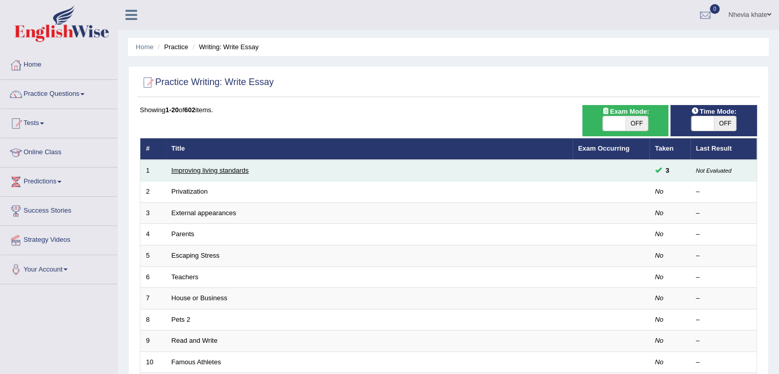
click at [216, 172] on link "Improving living standards" at bounding box center [210, 170] width 77 height 8
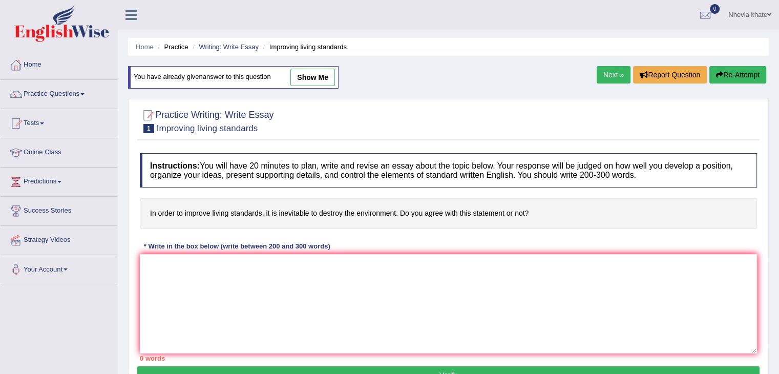
click at [315, 78] on link "show me" at bounding box center [312, 77] width 45 height 17
type textarea "The increasing influence of inevitable to destroy the environment on our lives …"
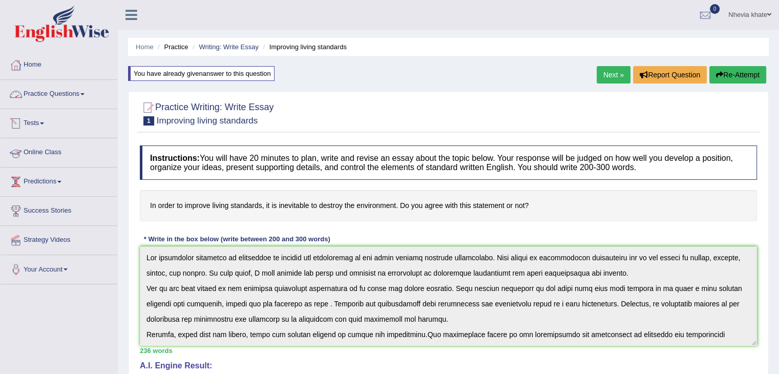
click at [77, 99] on link "Practice Questions" at bounding box center [59, 93] width 117 height 26
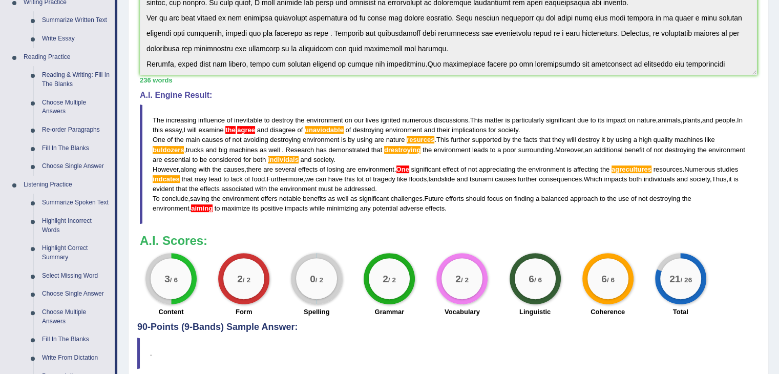
scroll to position [272, 0]
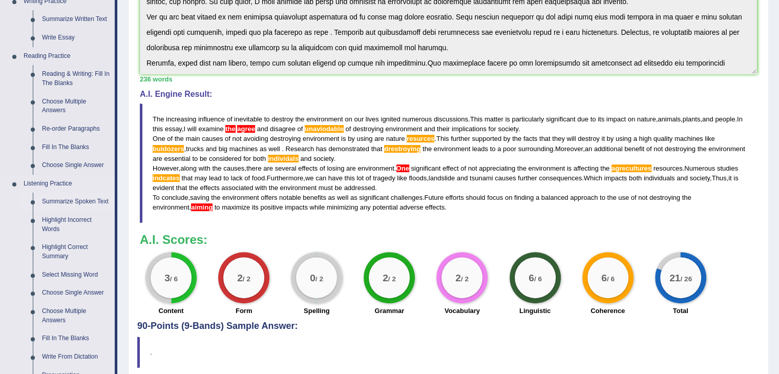
click at [74, 203] on link "Summarize Spoken Text" at bounding box center [75, 202] width 77 height 18
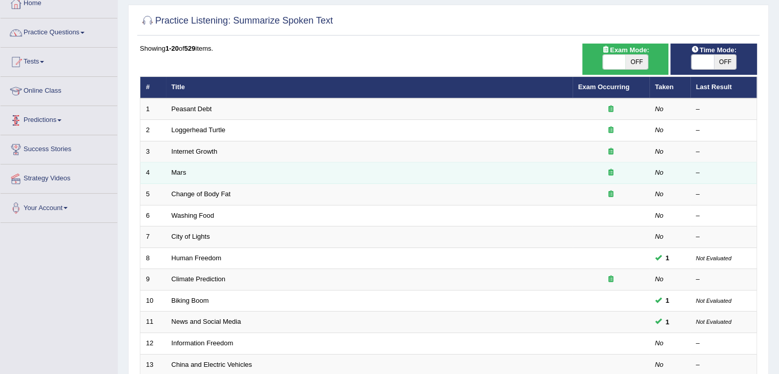
scroll to position [69, 0]
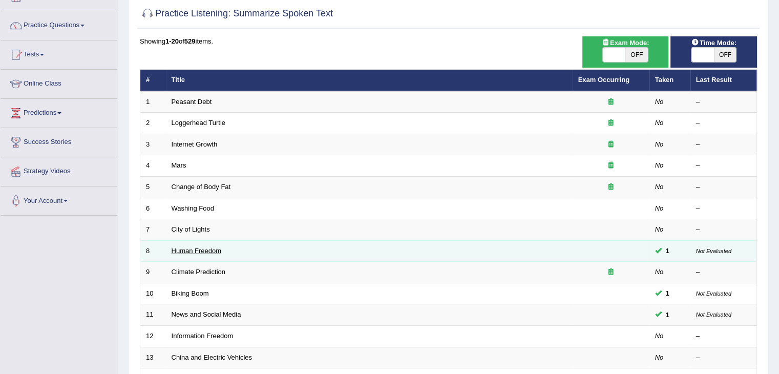
click at [195, 251] on link "Human Freedom" at bounding box center [197, 251] width 50 height 8
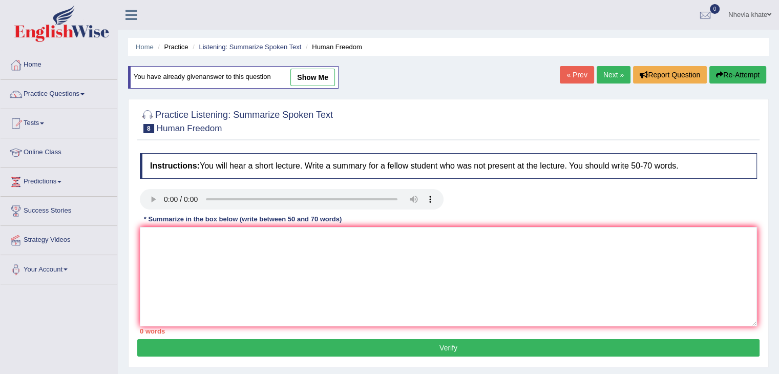
click at [319, 77] on link "show me" at bounding box center [312, 77] width 45 height 17
type textarea "In this early stage of human changes of freedoom is know very important in busi…"
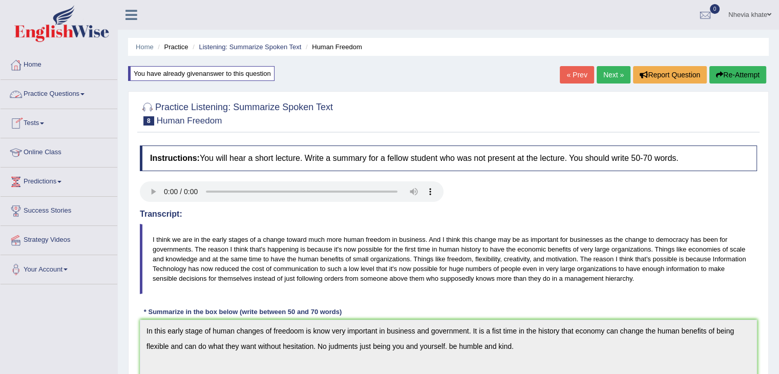
click at [88, 101] on link "Practice Questions" at bounding box center [59, 93] width 117 height 26
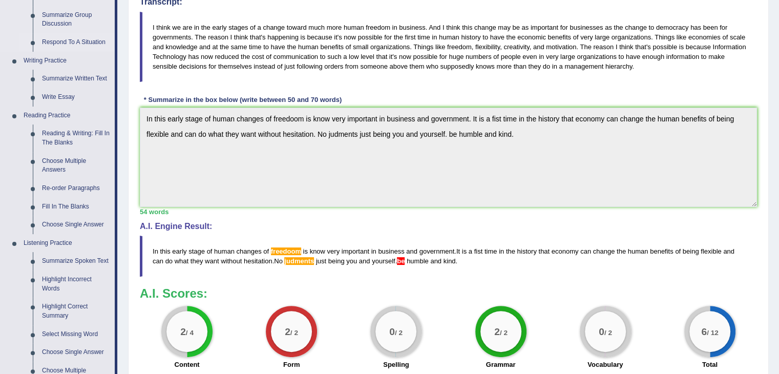
scroll to position [213, 0]
click at [84, 262] on link "Summarize Spoken Text" at bounding box center [75, 261] width 77 height 18
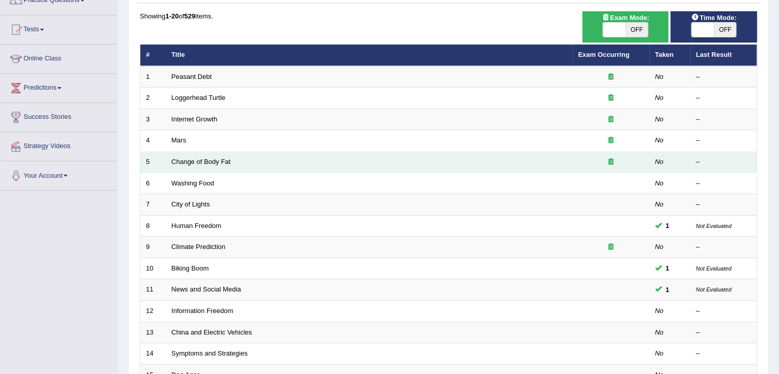
scroll to position [94, 0]
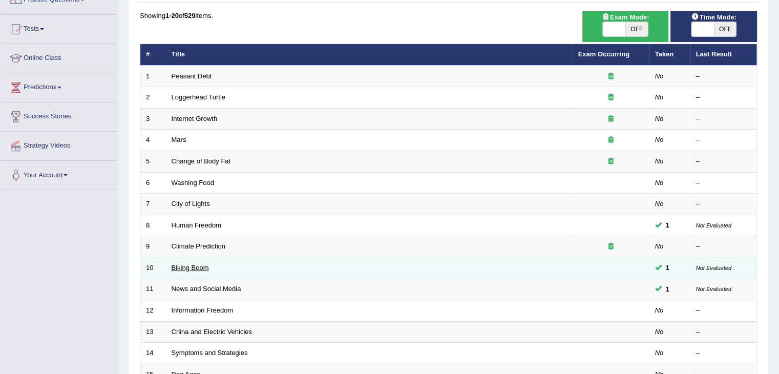
click at [196, 264] on link "Biking Boom" at bounding box center [190, 268] width 37 height 8
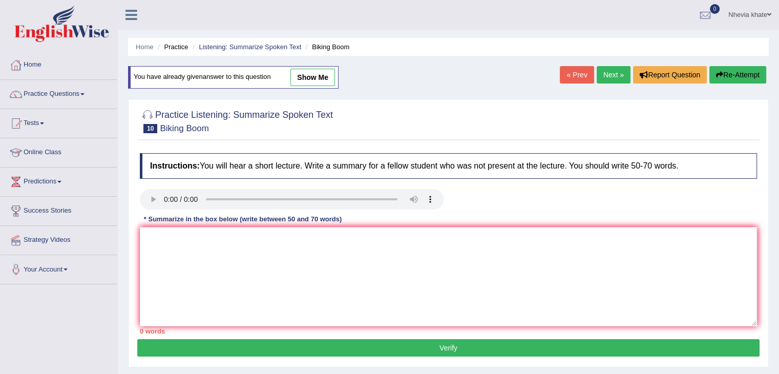
click at [317, 72] on link "show me" at bounding box center [312, 77] width 45 height 17
type textarea "Bicycling on united states and the other country is very helpful specially in p…"
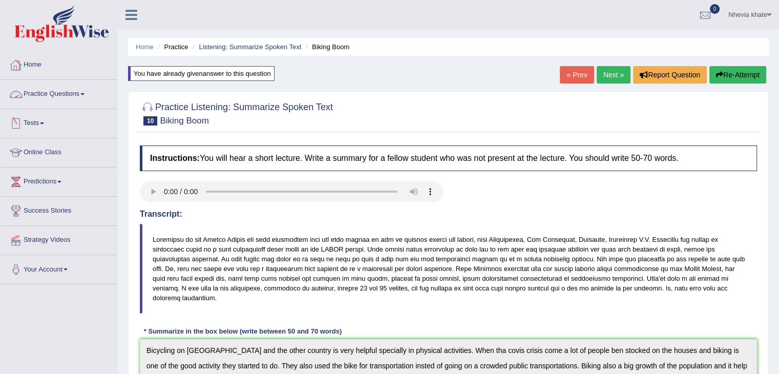
click at [76, 89] on link "Practice Questions" at bounding box center [59, 93] width 117 height 26
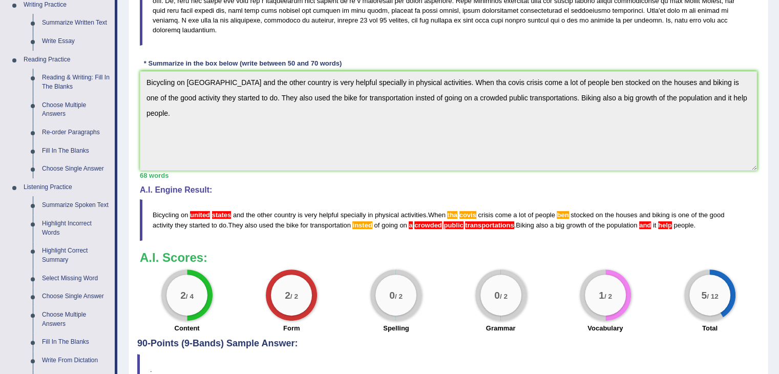
scroll to position [268, 0]
click at [55, 180] on link "Listening Practice" at bounding box center [67, 187] width 96 height 18
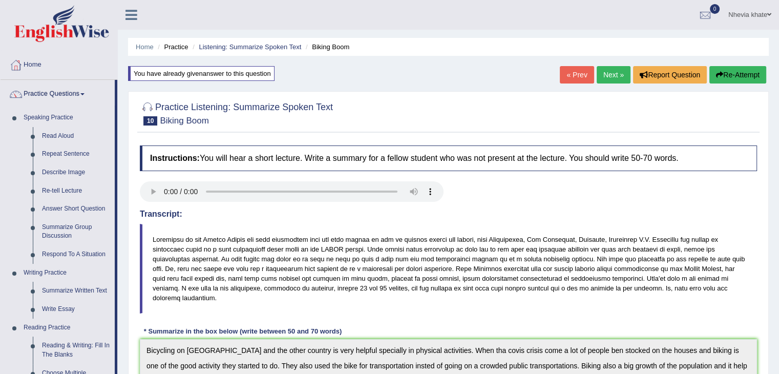
click at [532, 311] on div "Instructions: You will hear a short lecture. Write a summary for a fellow stude…" at bounding box center [448, 373] width 622 height 466
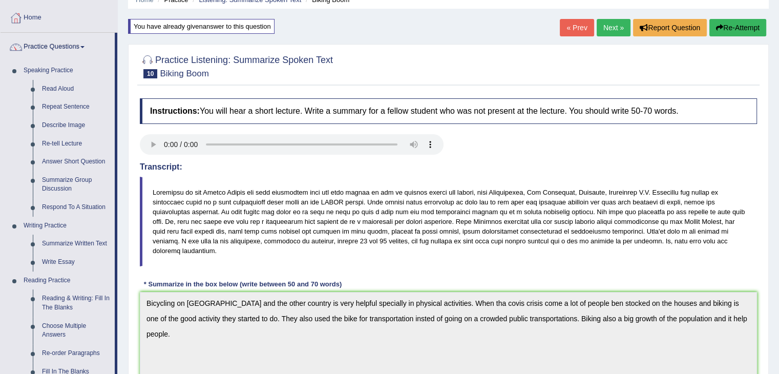
scroll to position [40, 0]
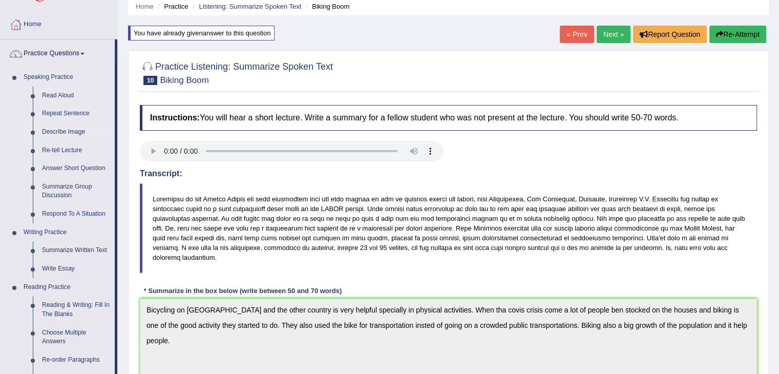
click at [75, 127] on link "Describe Image" at bounding box center [75, 132] width 77 height 18
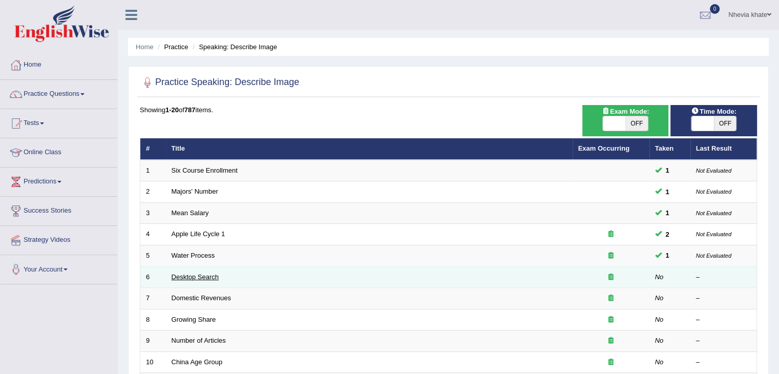
click at [178, 273] on link "Desktop Search" at bounding box center [196, 277] width 48 height 8
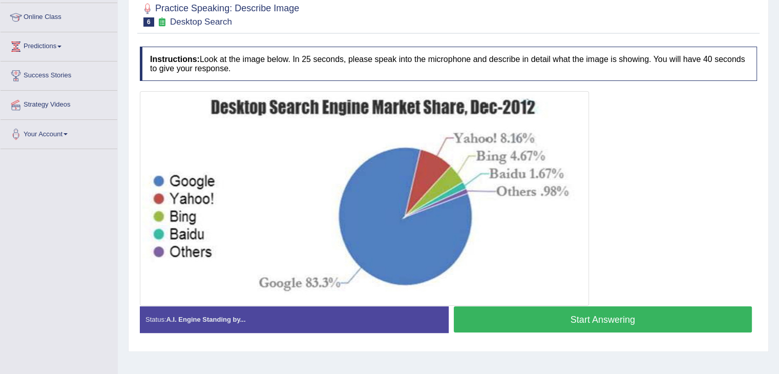
scroll to position [134, 0]
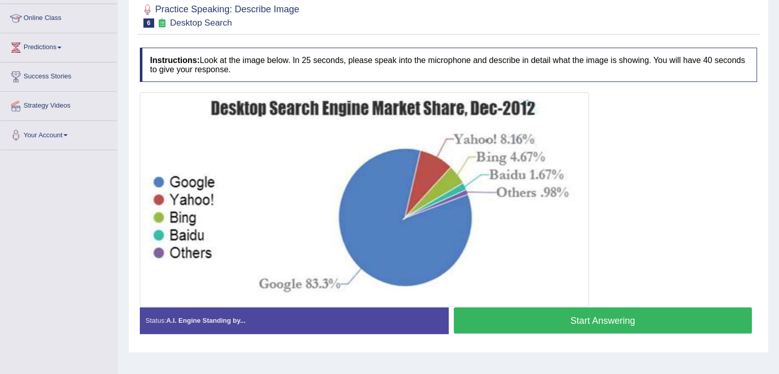
click at [515, 311] on button "Start Answering" at bounding box center [603, 320] width 299 height 26
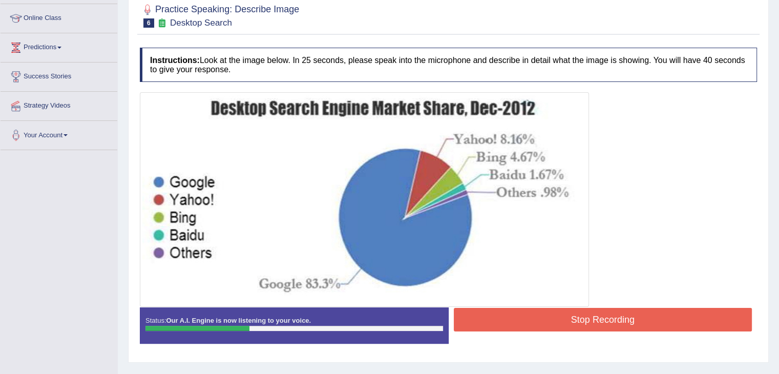
click at [515, 311] on button "Stop Recording" at bounding box center [603, 320] width 299 height 24
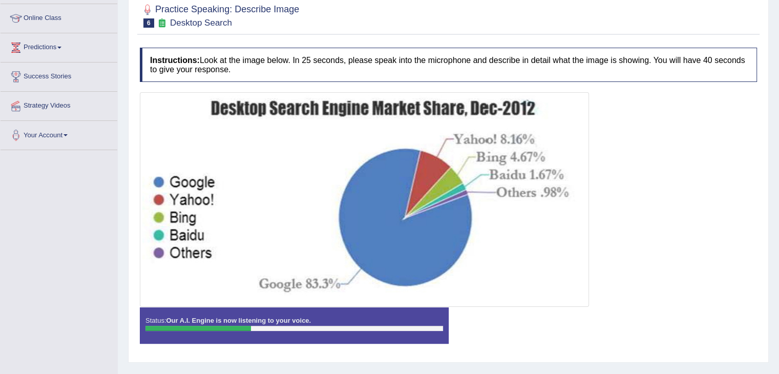
scroll to position [164, 0]
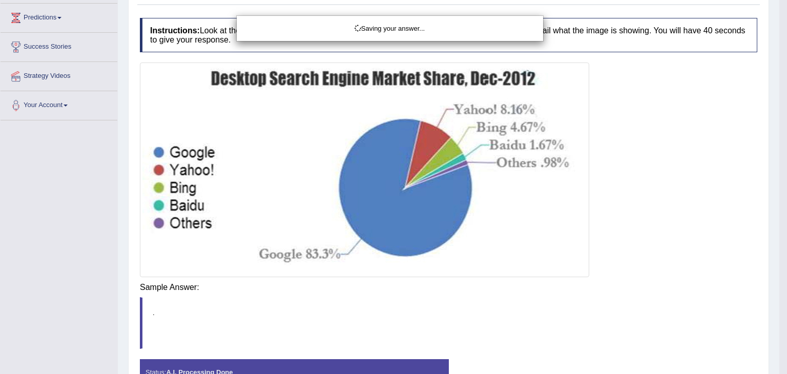
click at [523, 317] on div "Saving your answer..." at bounding box center [393, 187] width 787 height 374
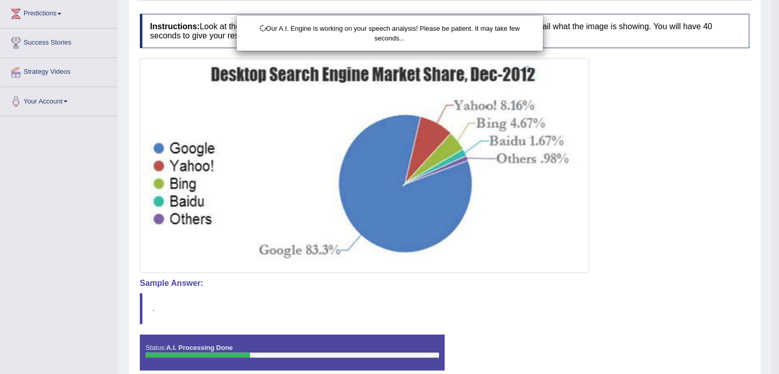
scroll to position [215, 0]
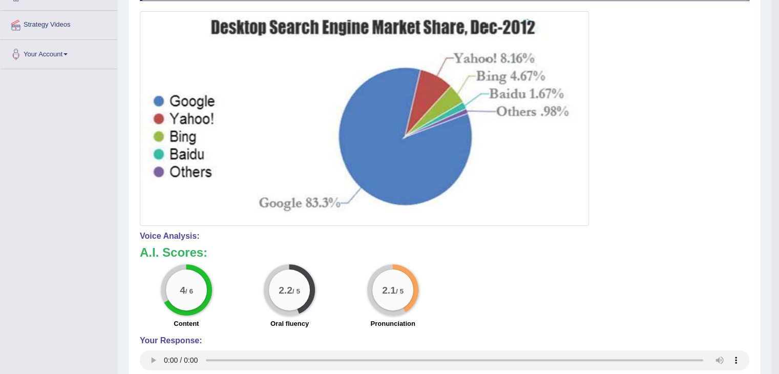
drag, startPoint x: 436, startPoint y: 287, endPoint x: 210, endPoint y: 398, distance: 251.8
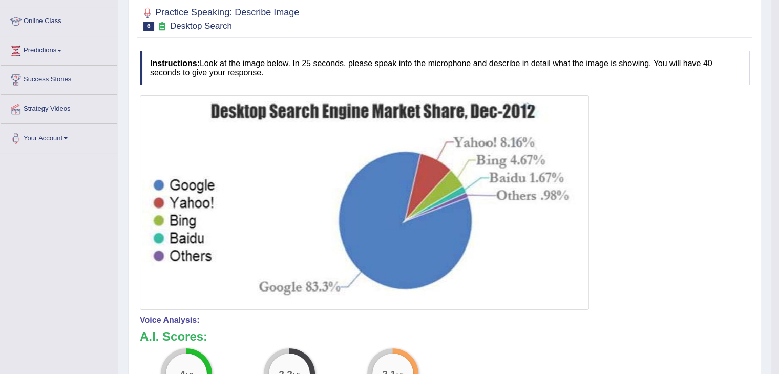
scroll to position [61, 0]
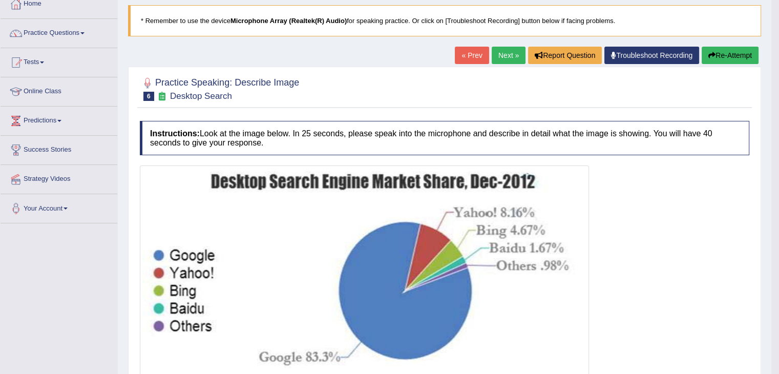
click at [725, 54] on button "Re-Attempt" at bounding box center [730, 55] width 57 height 17
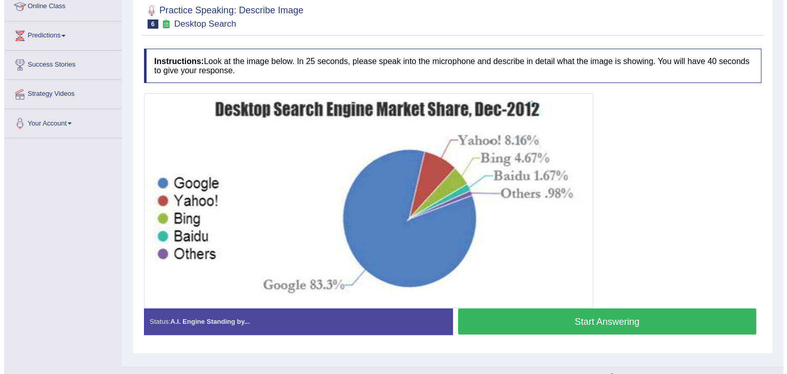
scroll to position [148, 0]
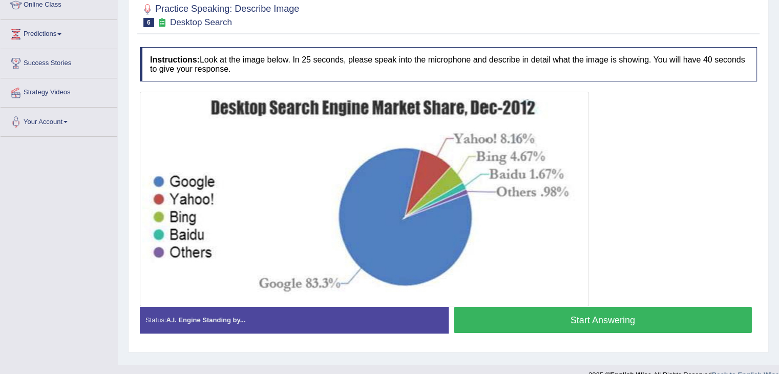
click at [547, 321] on button "Start Answering" at bounding box center [603, 320] width 299 height 26
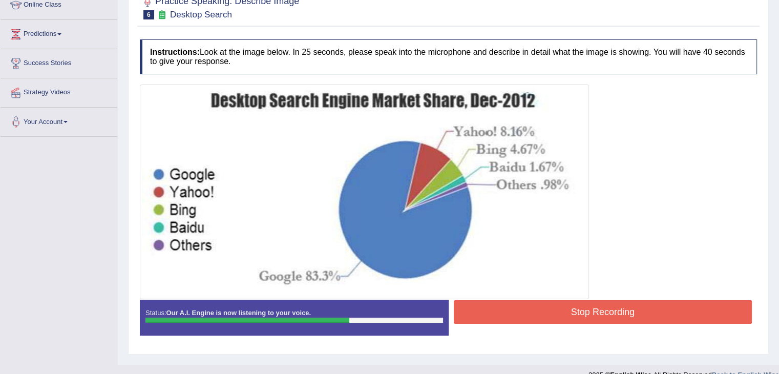
click at [542, 310] on button "Stop Recording" at bounding box center [603, 312] width 299 height 24
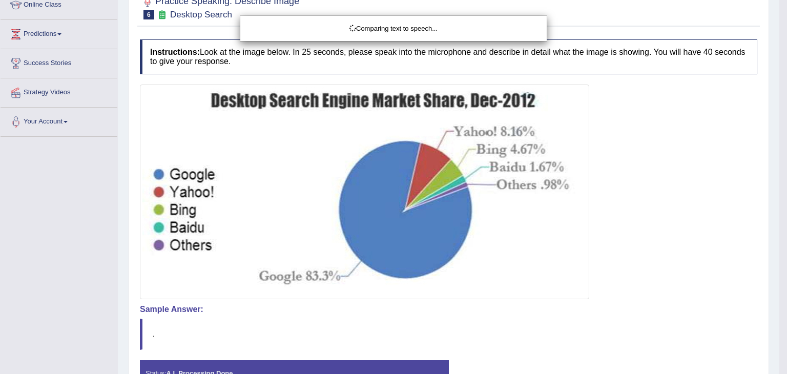
click at [539, 226] on body "Toggle navigation Home Practice Questions Speaking Practice Read Aloud Repeat S…" at bounding box center [393, 39] width 787 height 374
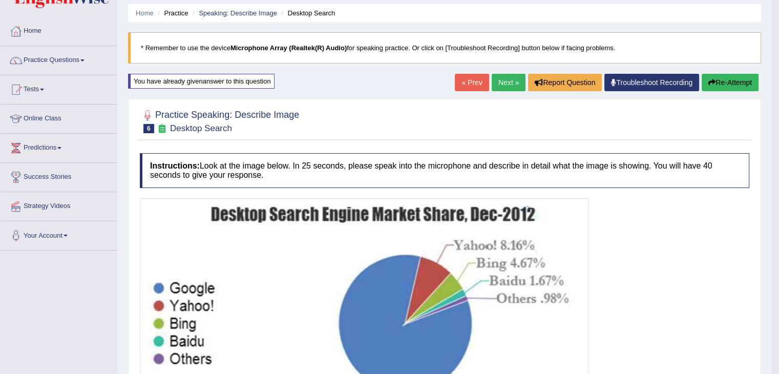
scroll to position [0, 0]
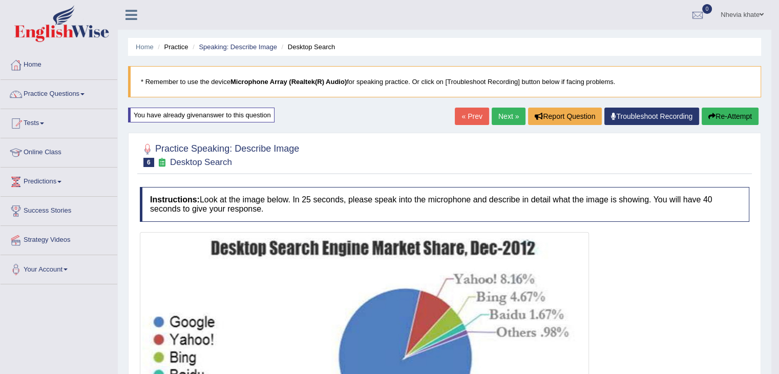
click at [510, 118] on link "Next »" at bounding box center [509, 116] width 34 height 17
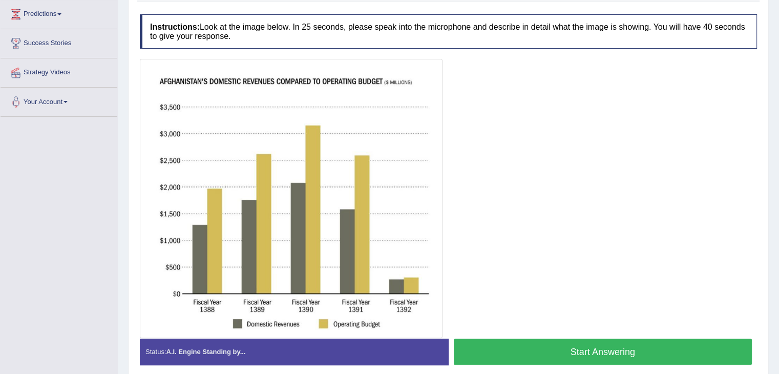
scroll to position [164, 0]
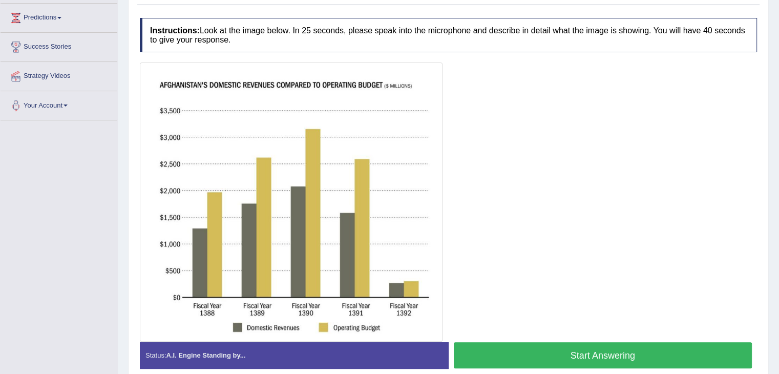
click at [519, 356] on button "Start Answering" at bounding box center [603, 355] width 299 height 26
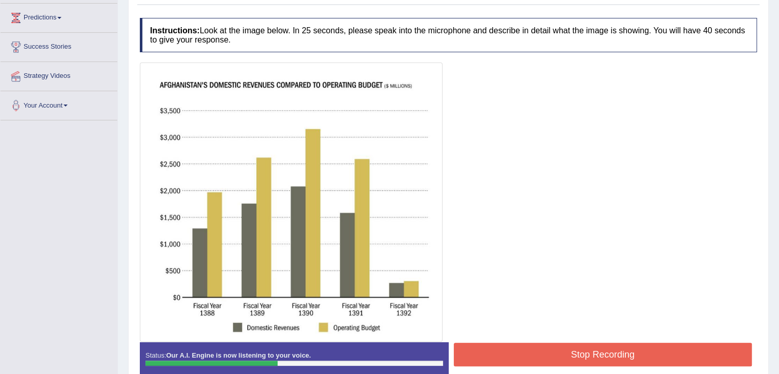
click at [519, 356] on button "Stop Recording" at bounding box center [603, 355] width 299 height 24
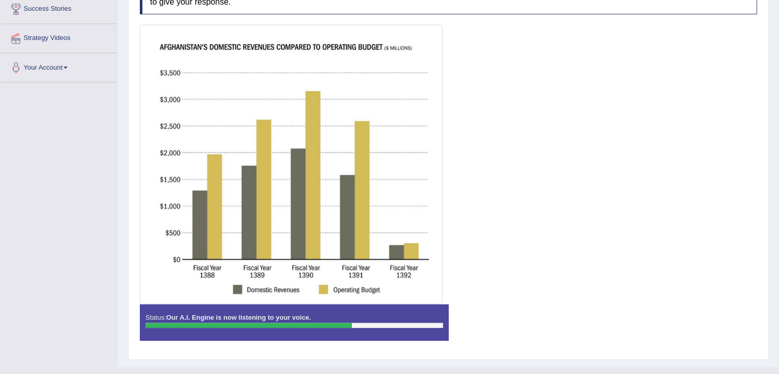
scroll to position [219, 0]
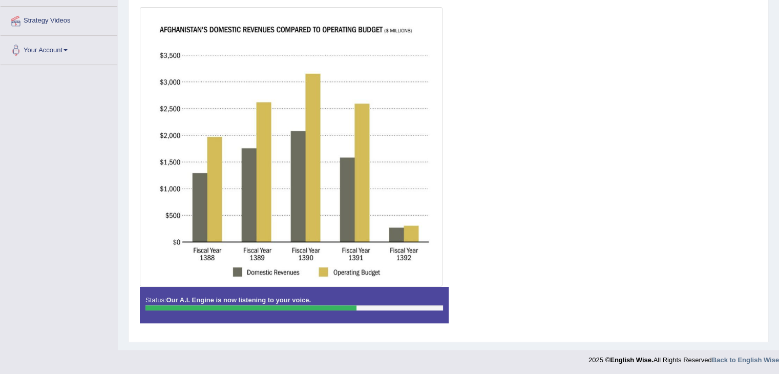
click at [502, 359] on div at bounding box center [389, 357] width 779 height 15
click at [454, 249] on div at bounding box center [448, 146] width 617 height 279
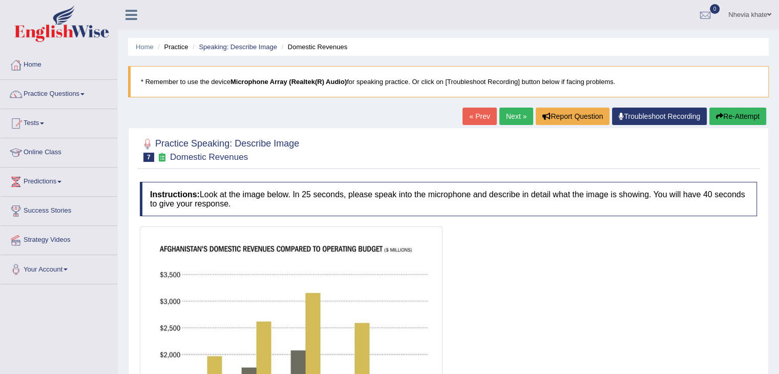
click at [734, 121] on button "Re-Attempt" at bounding box center [738, 116] width 57 height 17
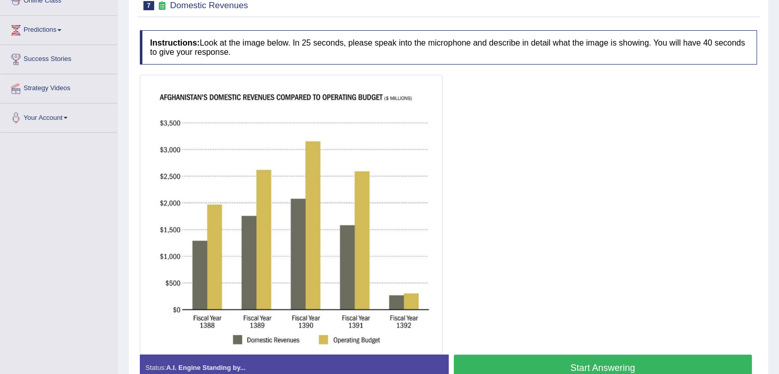
scroll to position [153, 0]
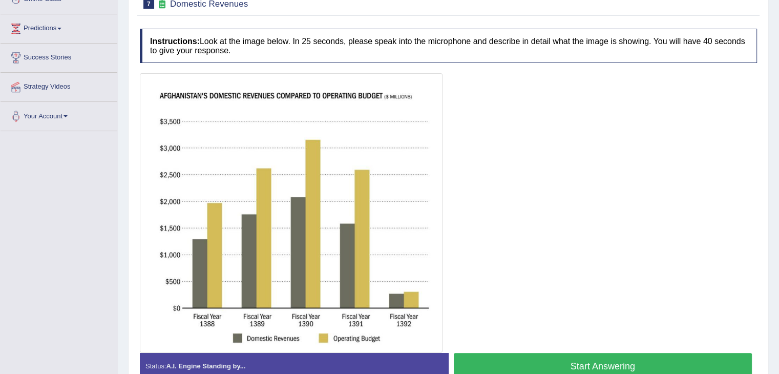
click at [502, 363] on button "Start Answering" at bounding box center [603, 366] width 299 height 26
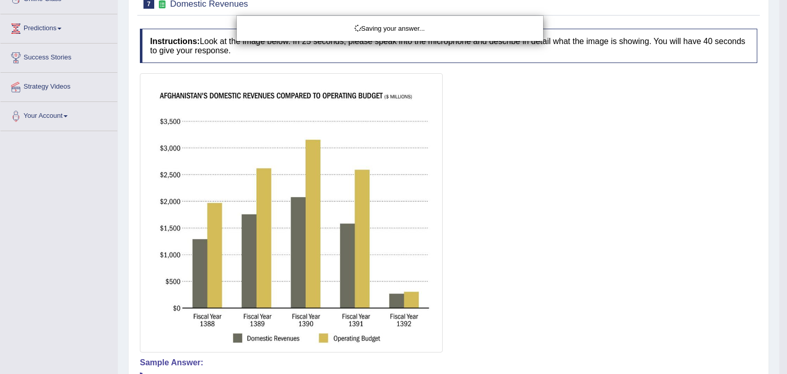
click at [502, 363] on div "Saving your answer..." at bounding box center [393, 187] width 787 height 374
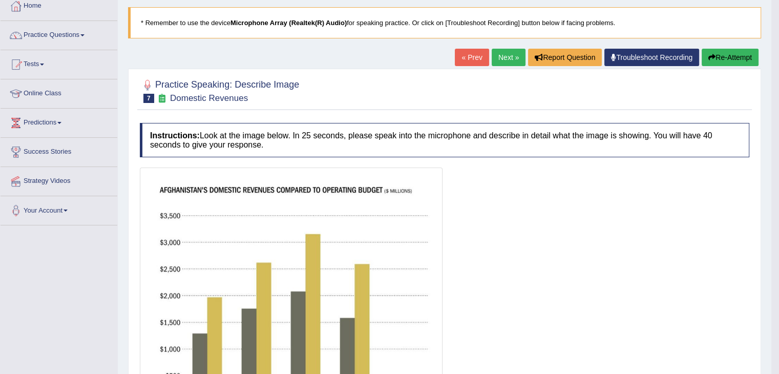
scroll to position [88, 0]
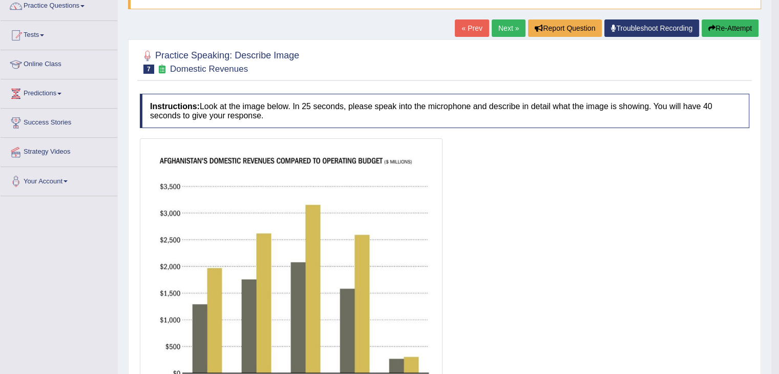
click at [722, 24] on button "Re-Attempt" at bounding box center [730, 27] width 57 height 17
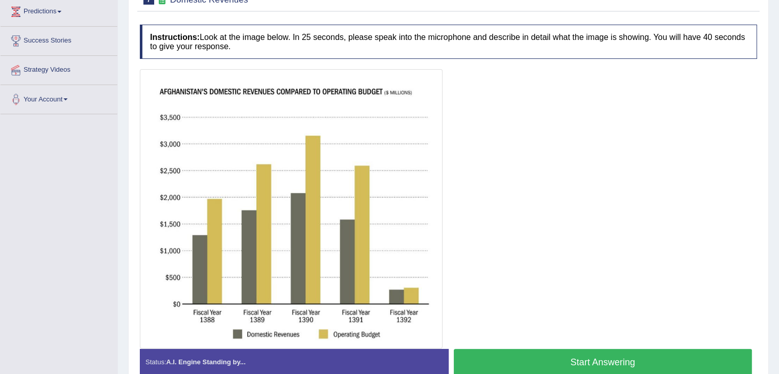
scroll to position [174, 0]
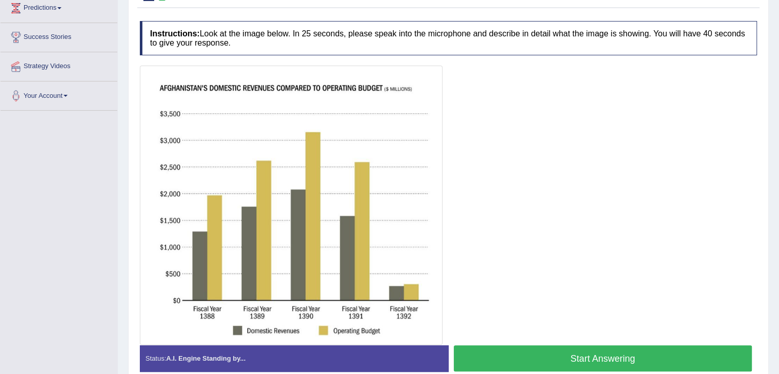
click at [577, 358] on button "Start Answering" at bounding box center [603, 358] width 299 height 26
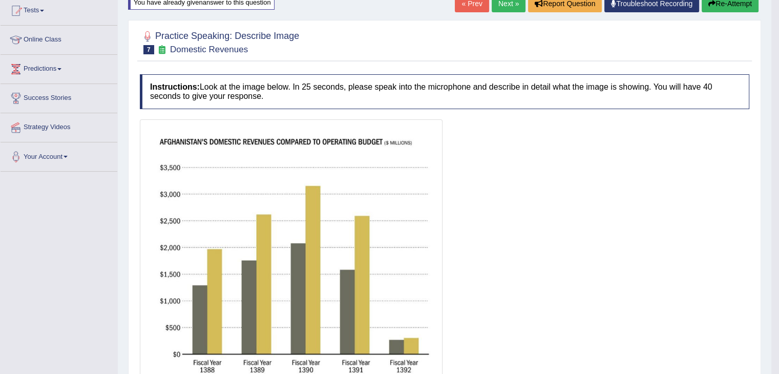
scroll to position [0, 0]
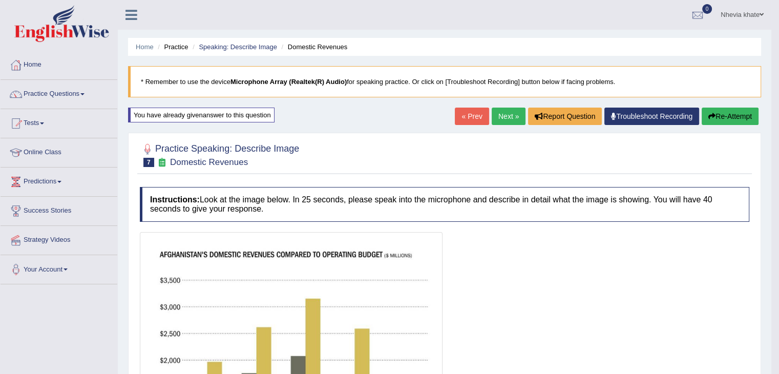
click at [502, 117] on link "Next »" at bounding box center [509, 116] width 34 height 17
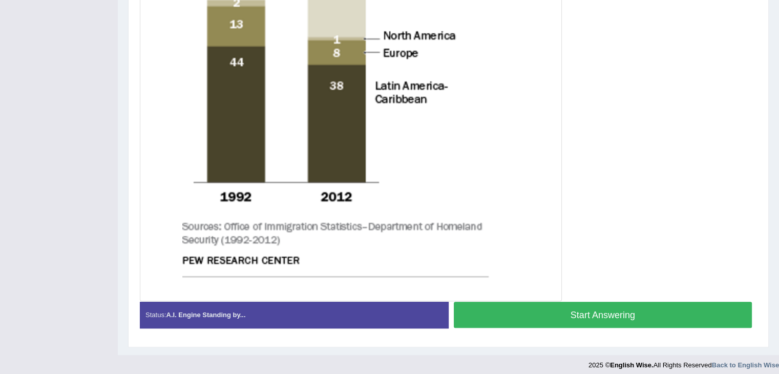
scroll to position [476, 0]
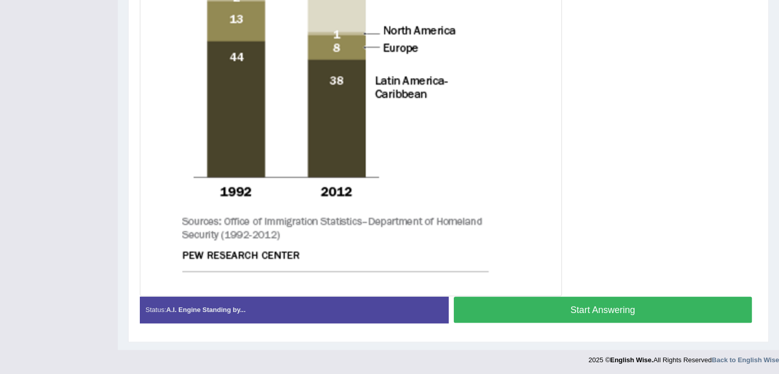
click at [509, 306] on button "Start Answering" at bounding box center [603, 310] width 299 height 26
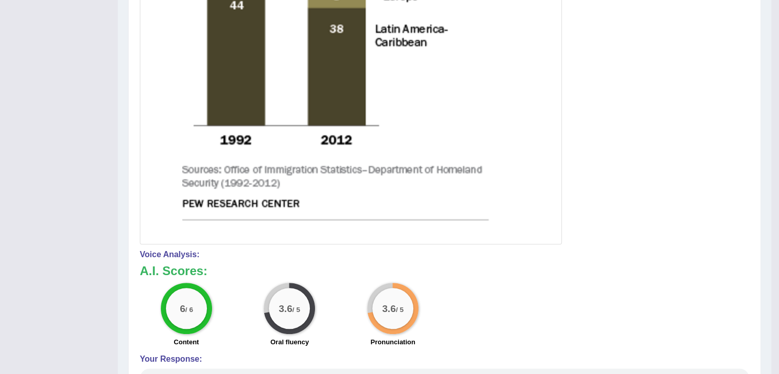
scroll to position [529, 0]
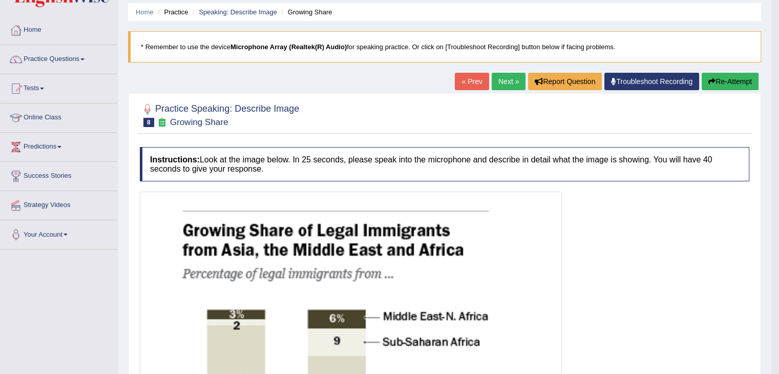
scroll to position [29, 0]
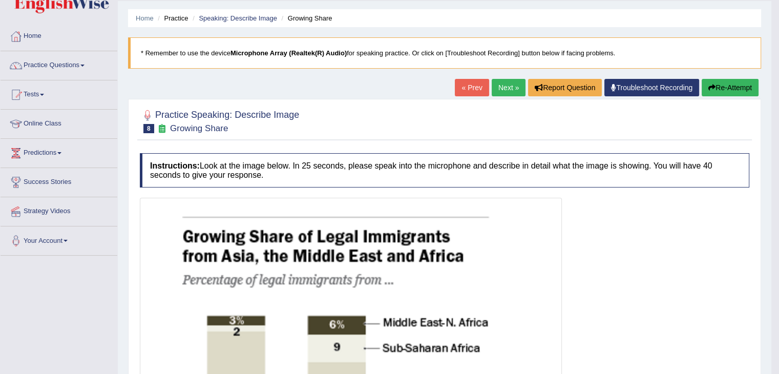
click at [721, 85] on button "Re-Attempt" at bounding box center [730, 87] width 57 height 17
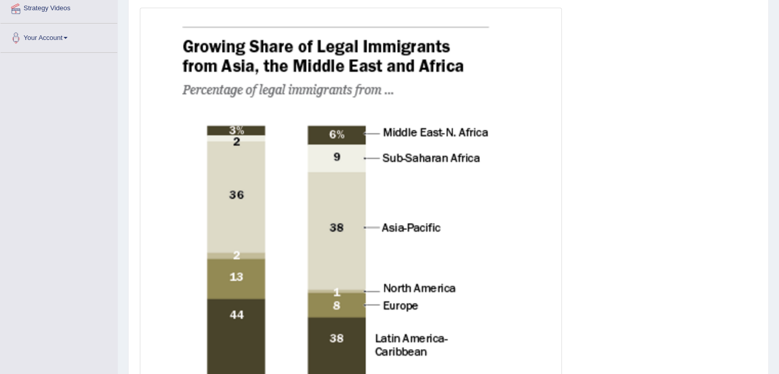
scroll to position [489, 0]
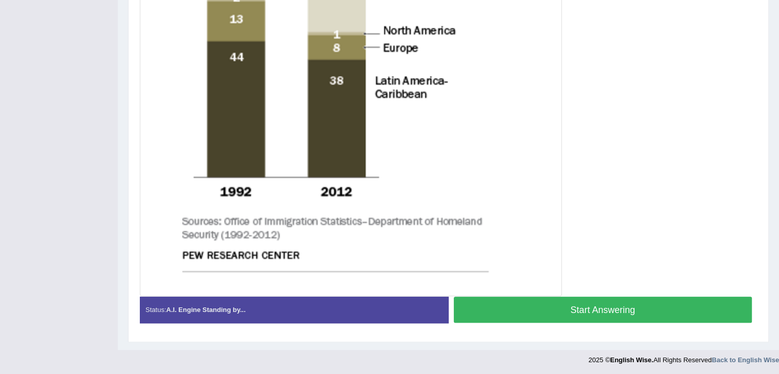
click at [530, 316] on button "Start Answering" at bounding box center [603, 310] width 299 height 26
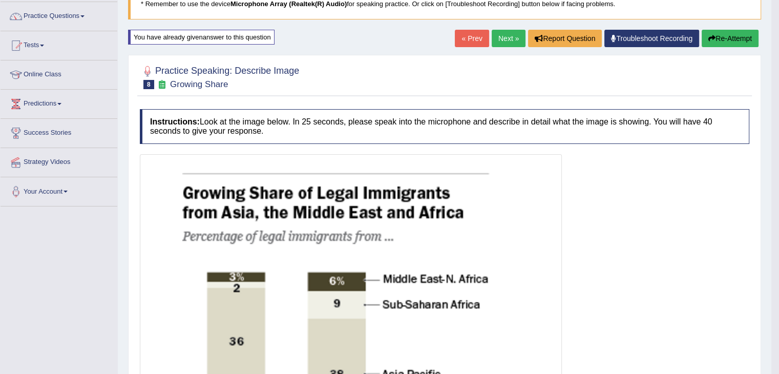
scroll to position [0, 0]
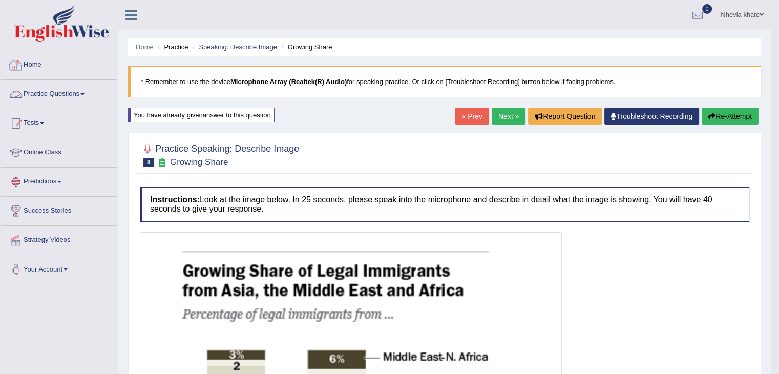
click at [78, 89] on link "Practice Questions" at bounding box center [59, 93] width 117 height 26
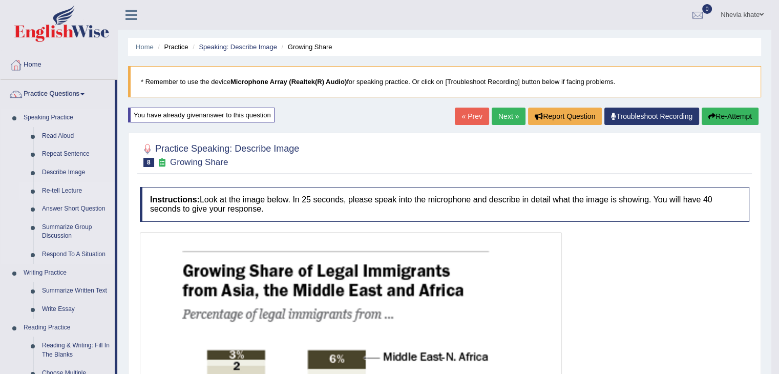
click at [57, 192] on link "Re-tell Lecture" at bounding box center [75, 191] width 77 height 18
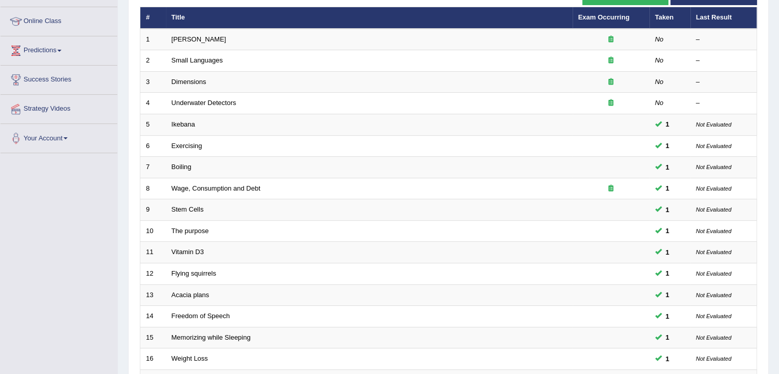
scroll to position [147, 0]
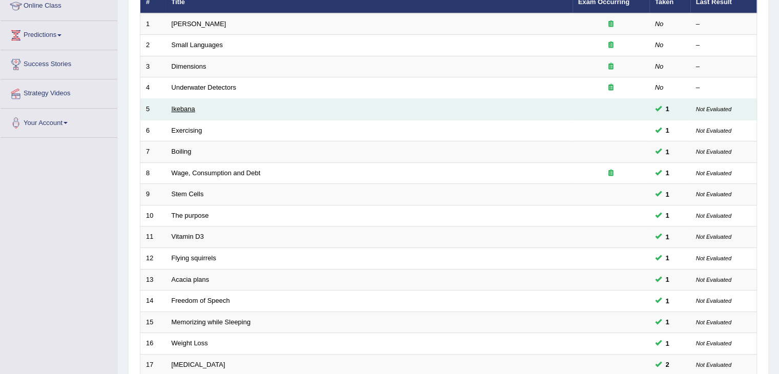
click at [188, 110] on link "Ikebana" at bounding box center [184, 109] width 24 height 8
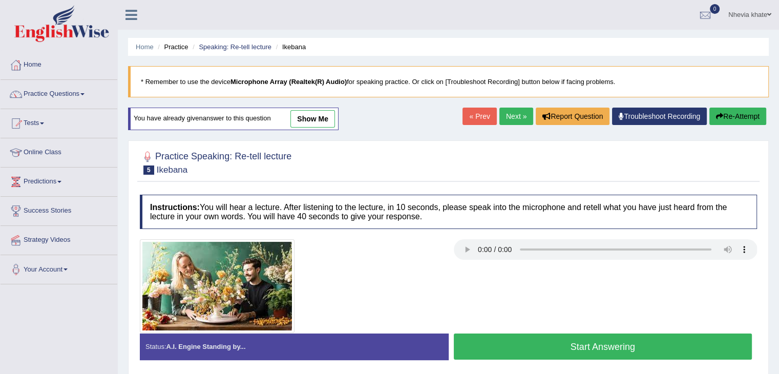
click at [307, 117] on link "show me" at bounding box center [312, 118] width 45 height 17
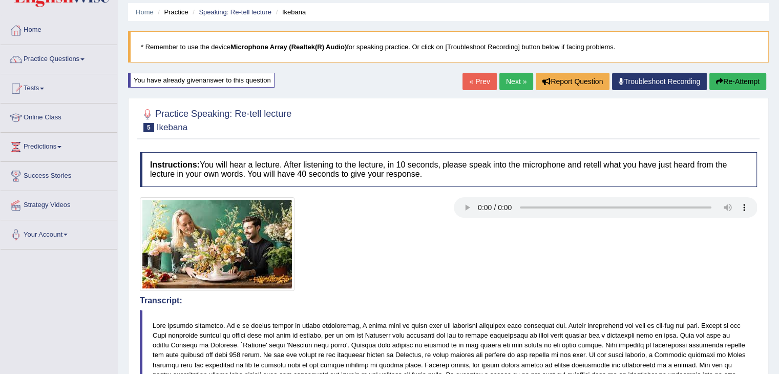
scroll to position [29, 0]
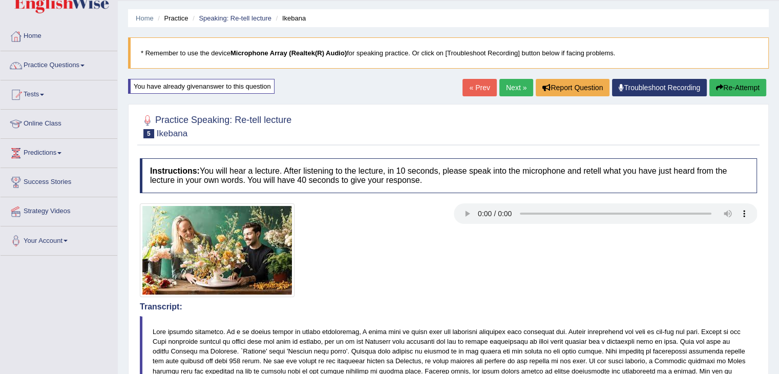
click at [510, 87] on link "Next »" at bounding box center [516, 87] width 34 height 17
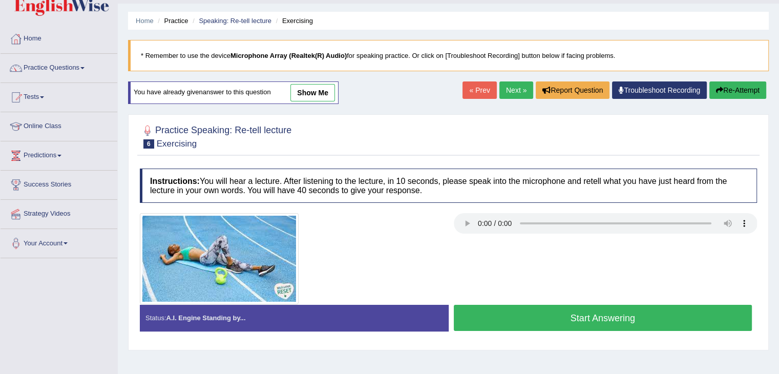
scroll to position [72, 0]
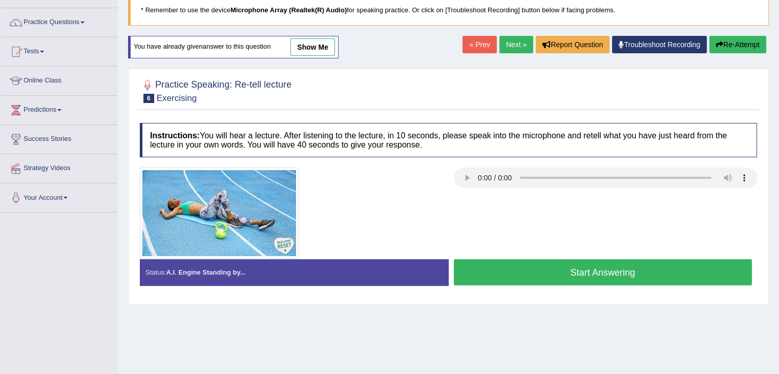
click at [311, 44] on link "show me" at bounding box center [312, 46] width 45 height 17
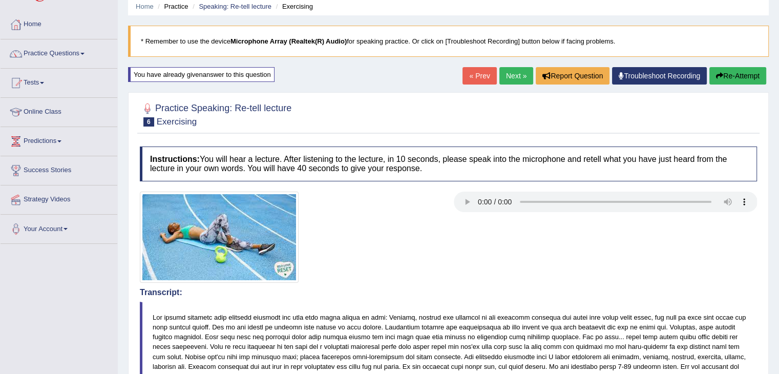
scroll to position [43, 0]
